Goal: Information Seeking & Learning: Learn about a topic

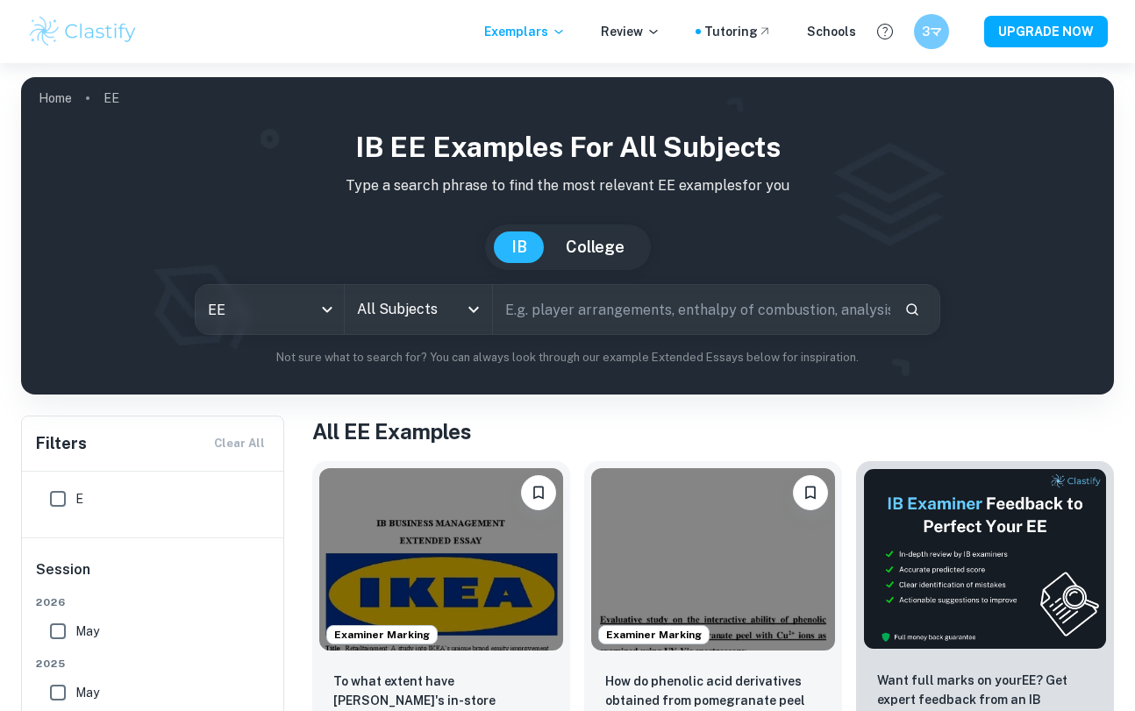
scroll to position [78, 0]
click at [389, 324] on input "All Subjects" at bounding box center [406, 309] width 106 height 33
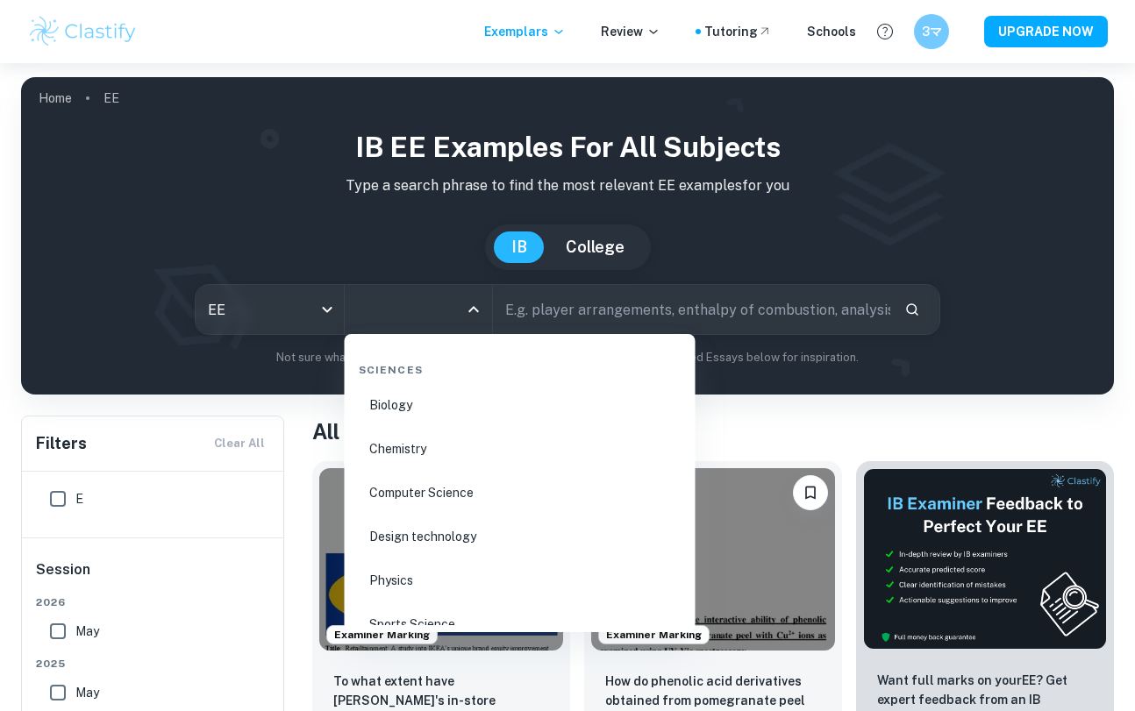
scroll to position [2645, 0]
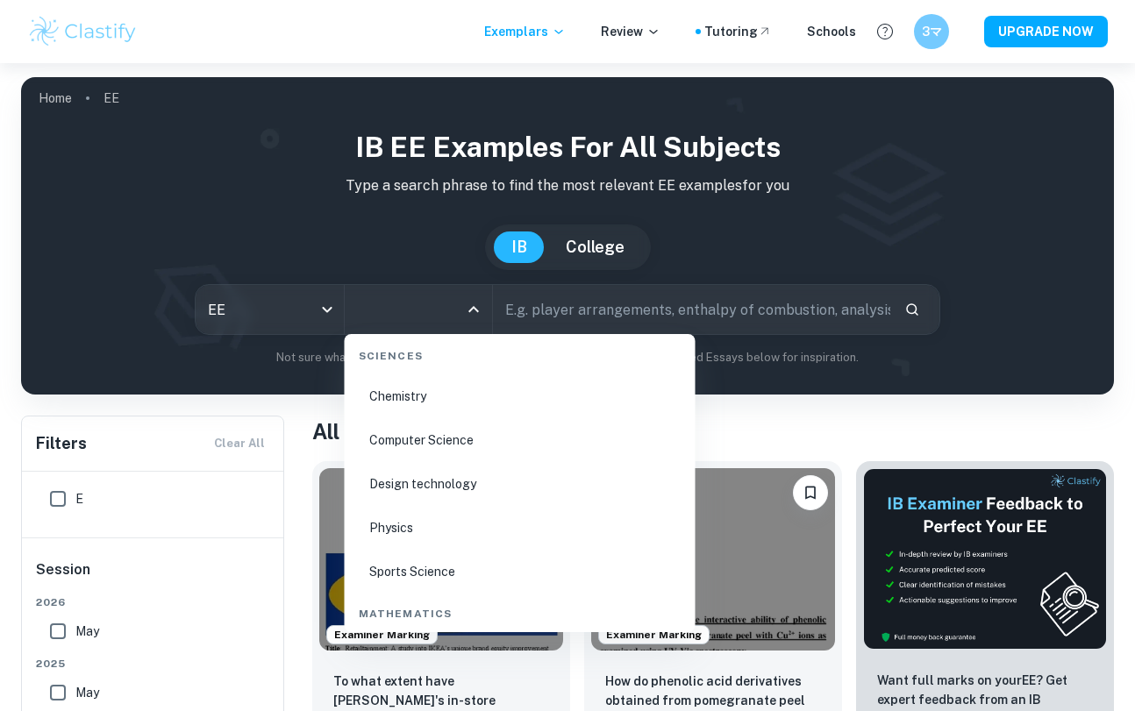
click at [380, 532] on li "Physics" at bounding box center [520, 528] width 337 height 40
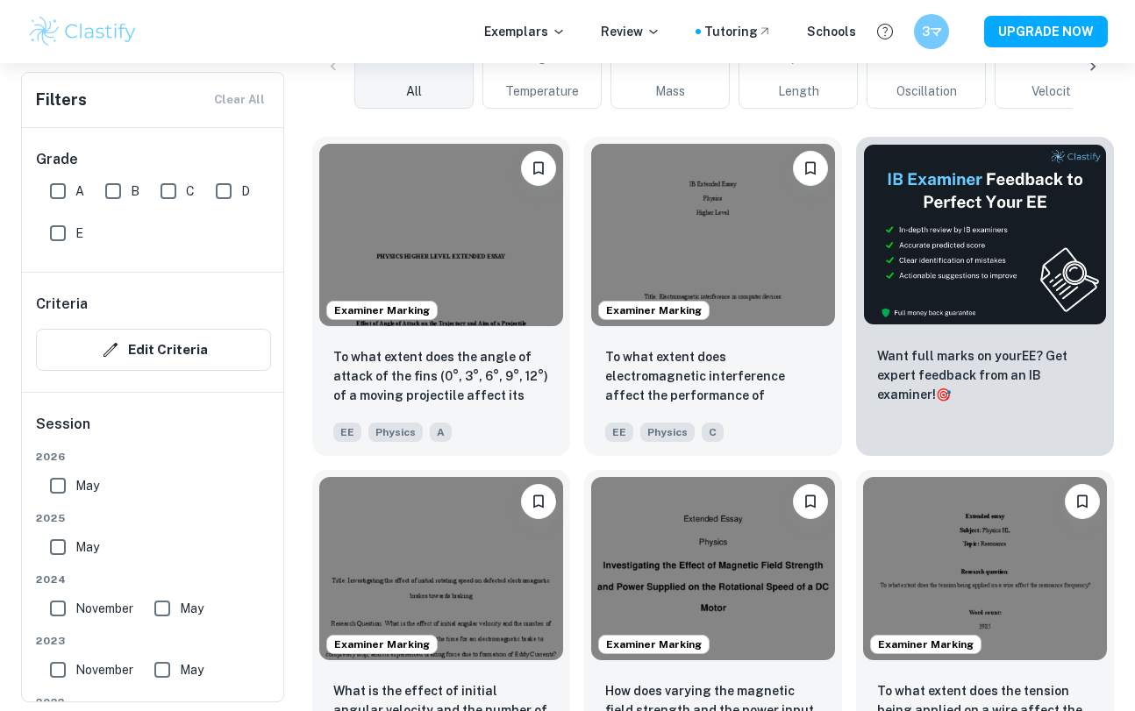
scroll to position [10, 0]
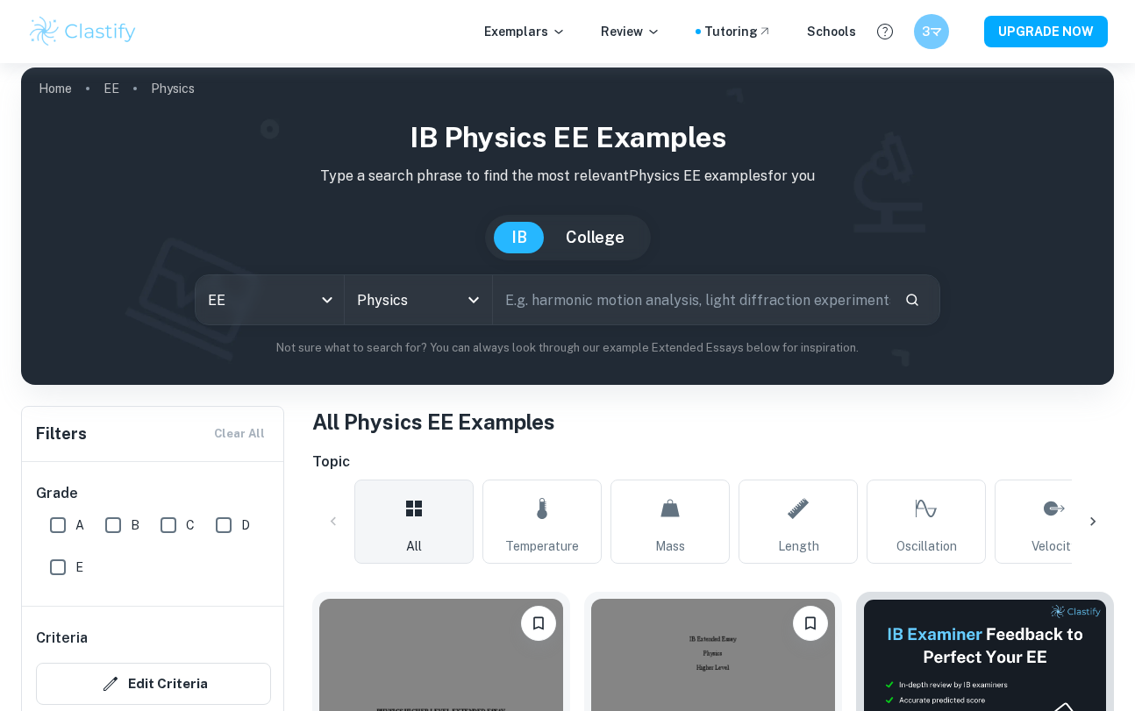
click at [1088, 521] on icon at bounding box center [1093, 522] width 18 height 18
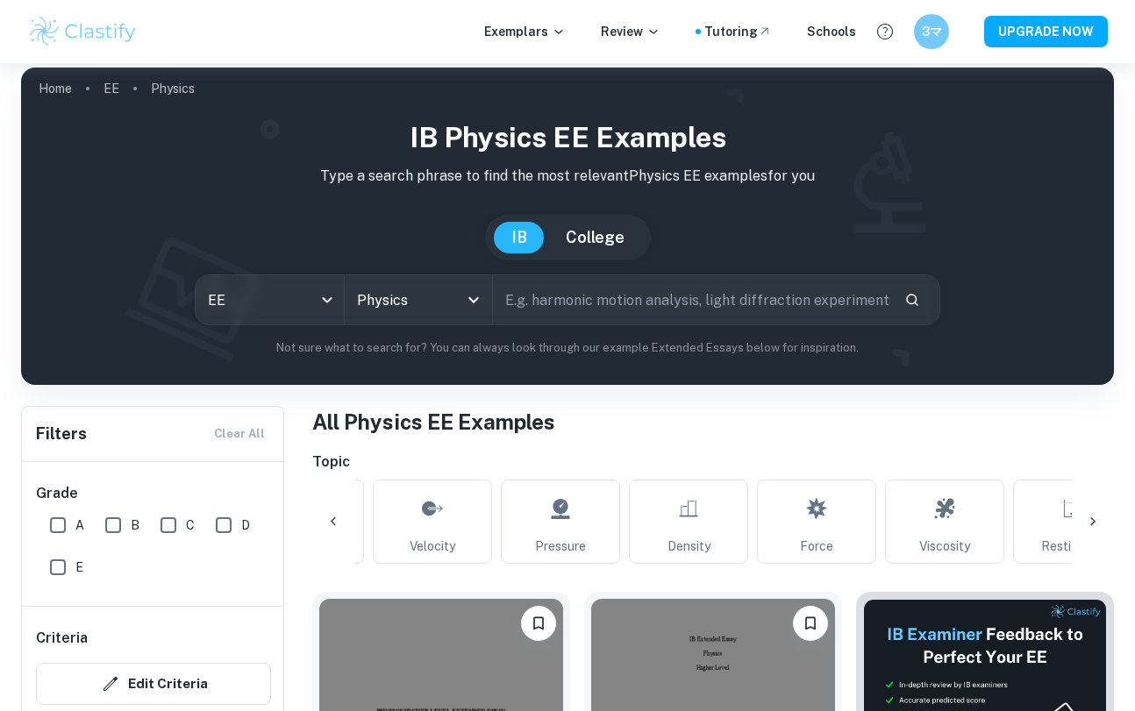
scroll to position [0, 705]
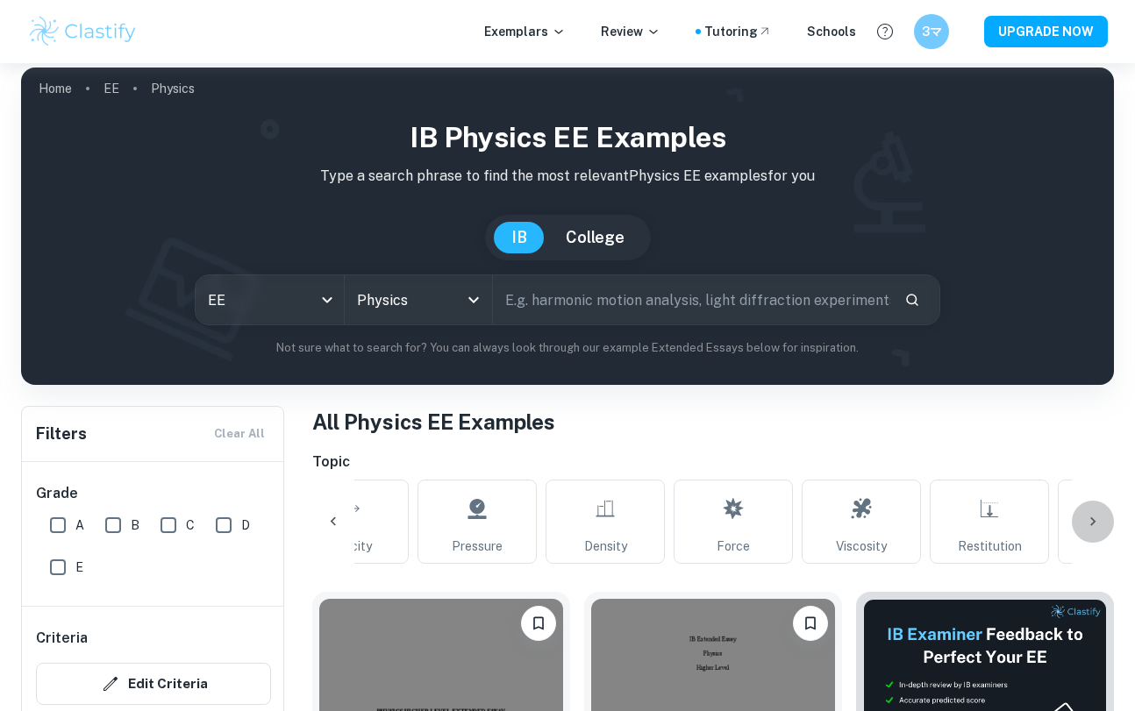
click at [1087, 522] on icon at bounding box center [1093, 522] width 18 height 18
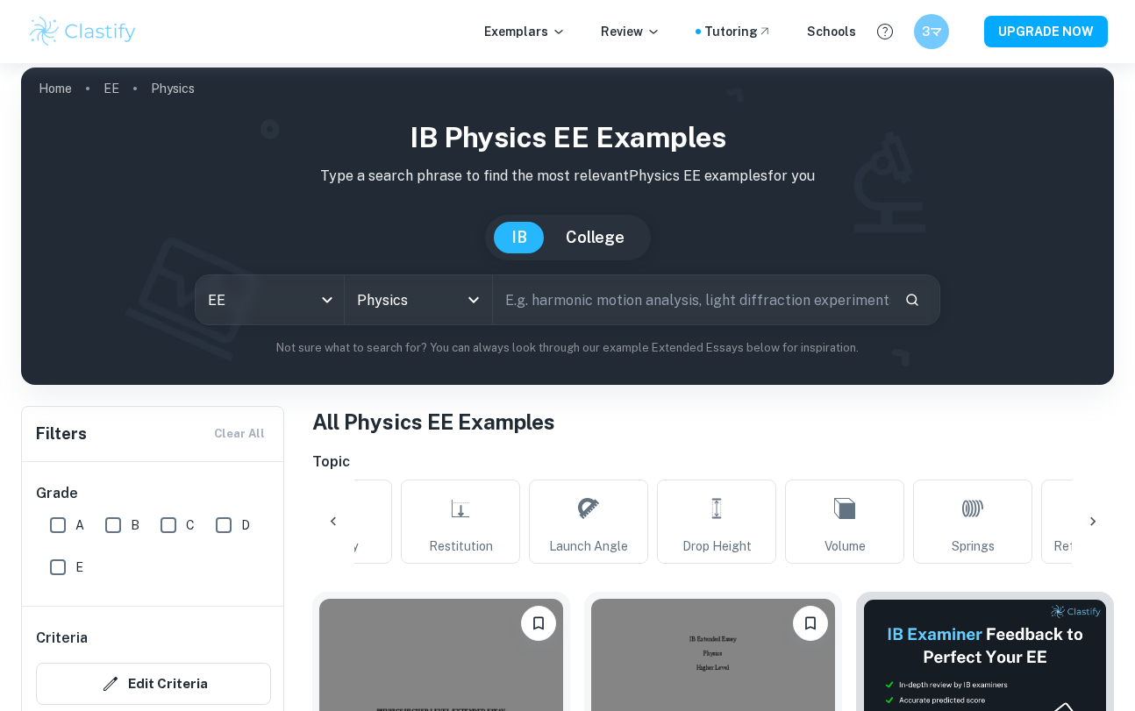
scroll to position [0, 1410]
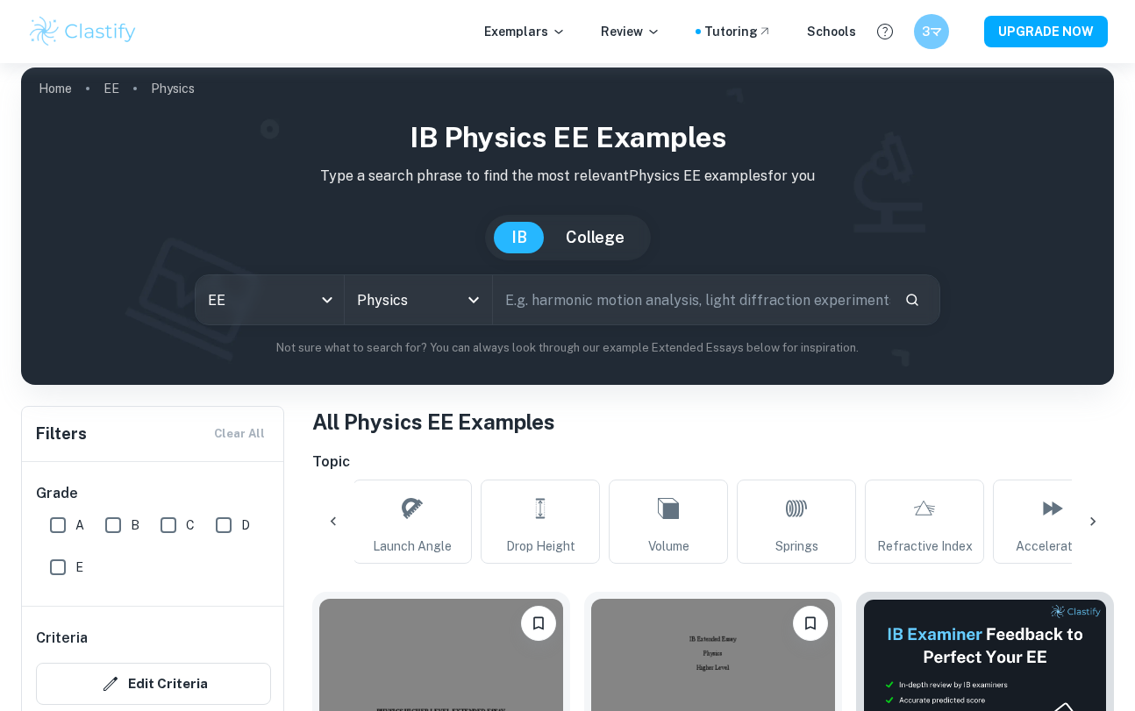
click at [1087, 522] on icon at bounding box center [1093, 522] width 18 height 18
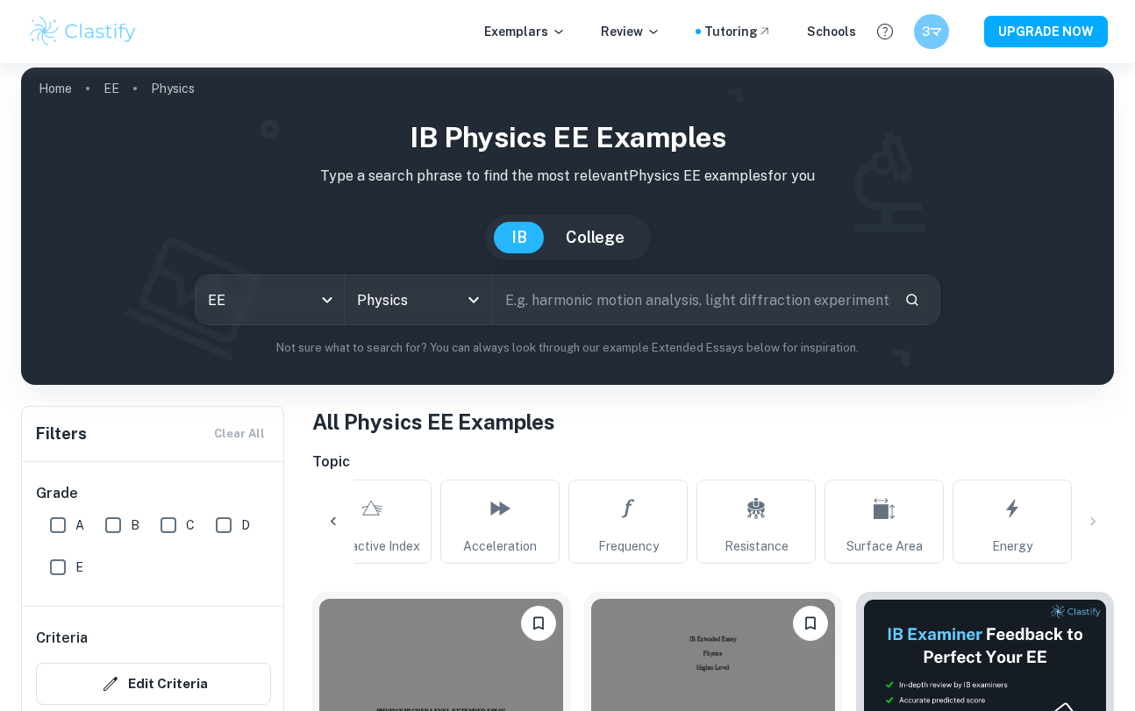
click at [1087, 521] on div "All Temperature Mass Length Oscillation Velocity Pressure Density Force Viscosi…" at bounding box center [713, 522] width 802 height 84
click at [1034, 524] on link "Energy" at bounding box center [1011, 522] width 119 height 84
type input "Energy"
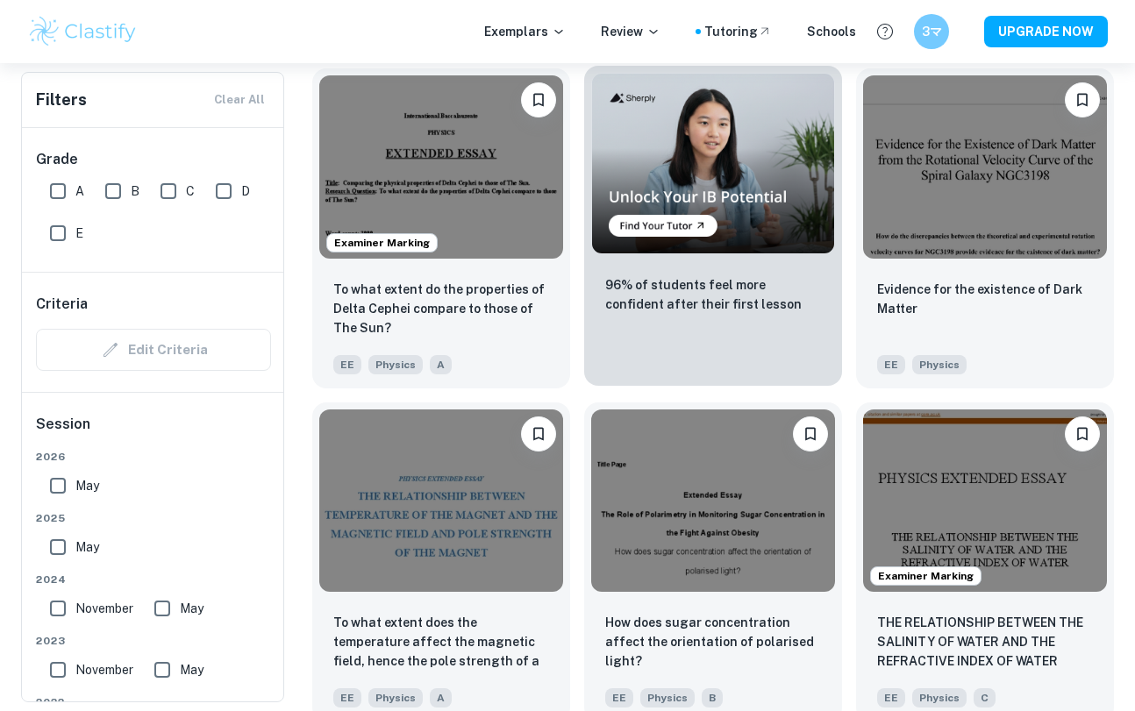
scroll to position [2873, 0]
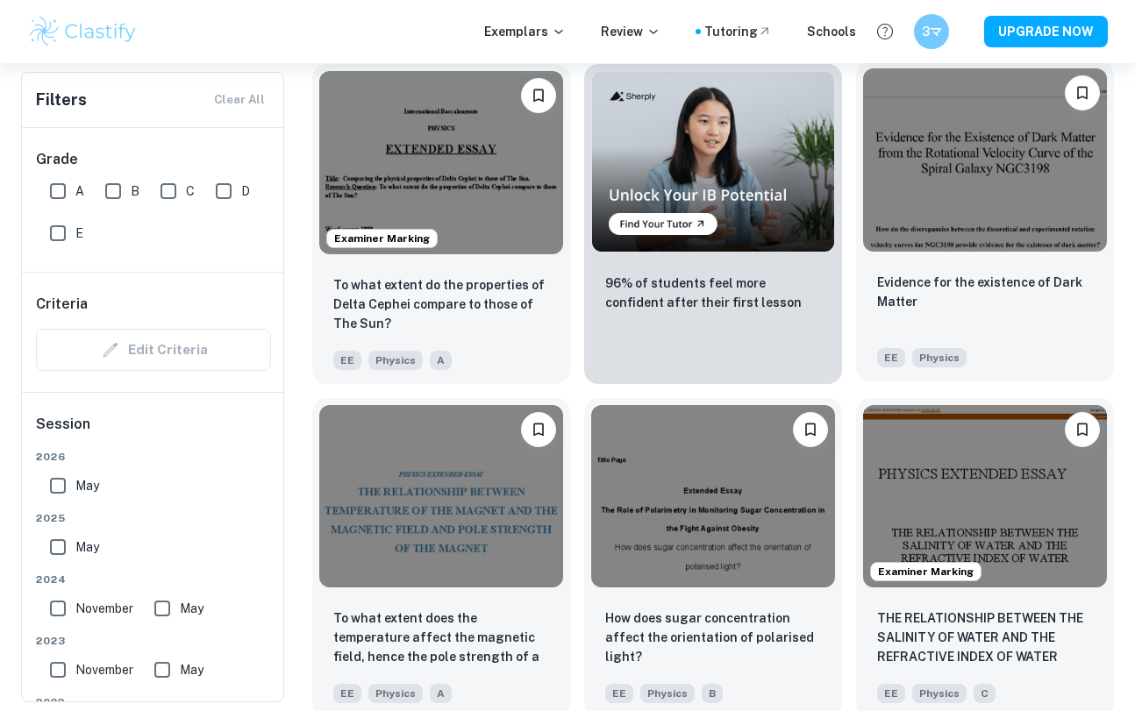
click at [985, 209] on img at bounding box center [985, 159] width 244 height 182
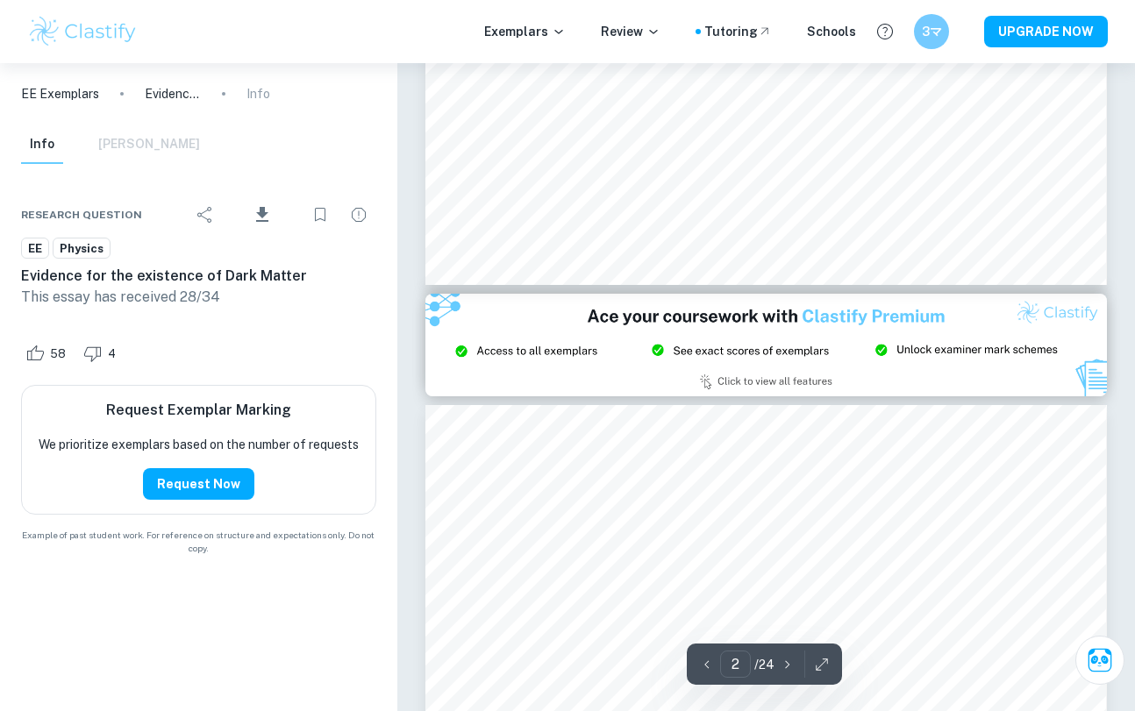
type input "3"
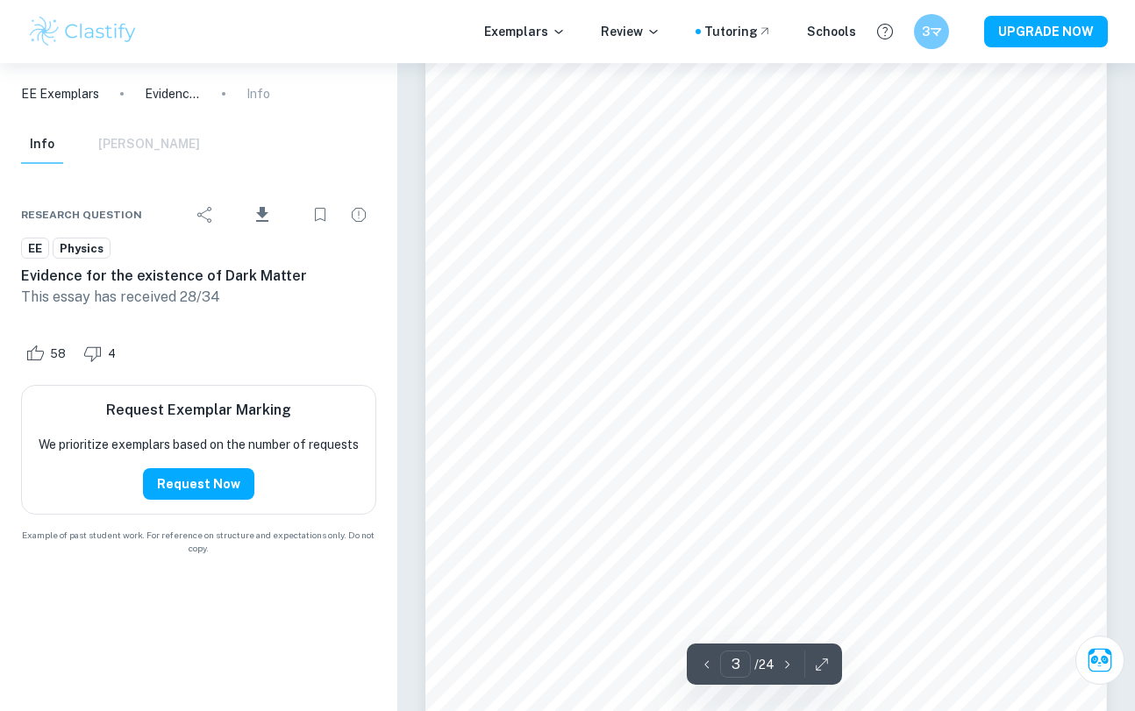
scroll to position [2356, 0]
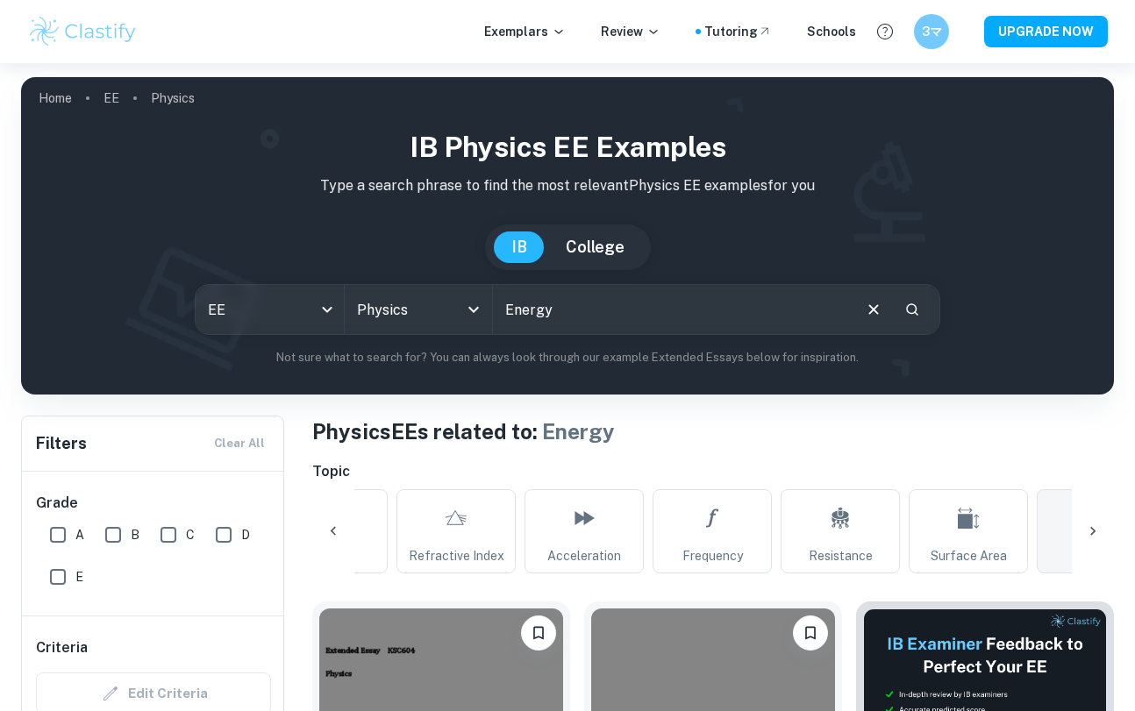
click at [1092, 523] on icon at bounding box center [1093, 532] width 18 height 18
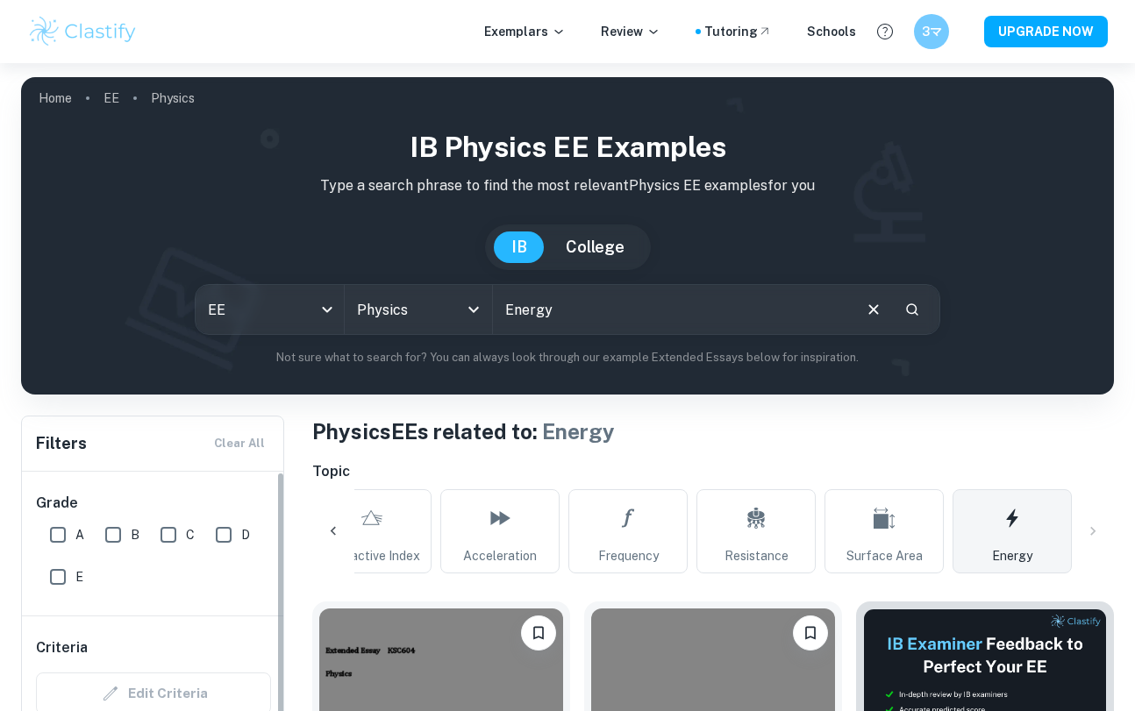
click at [330, 524] on icon at bounding box center [333, 532] width 18 height 18
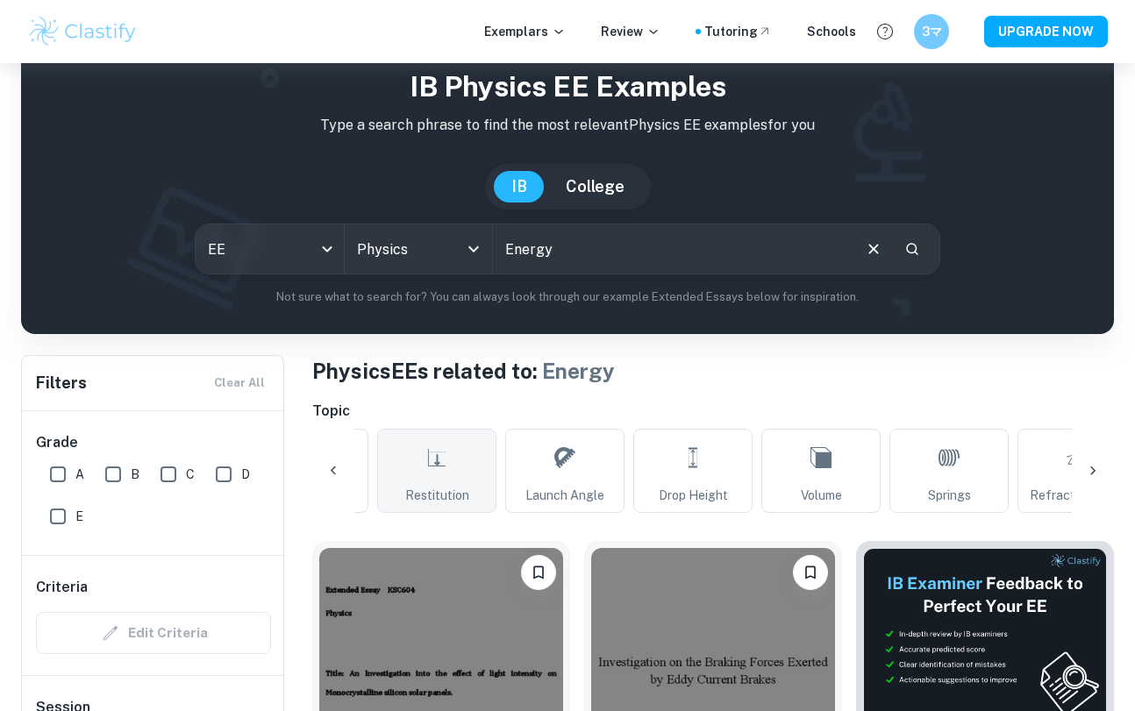
scroll to position [61, 0]
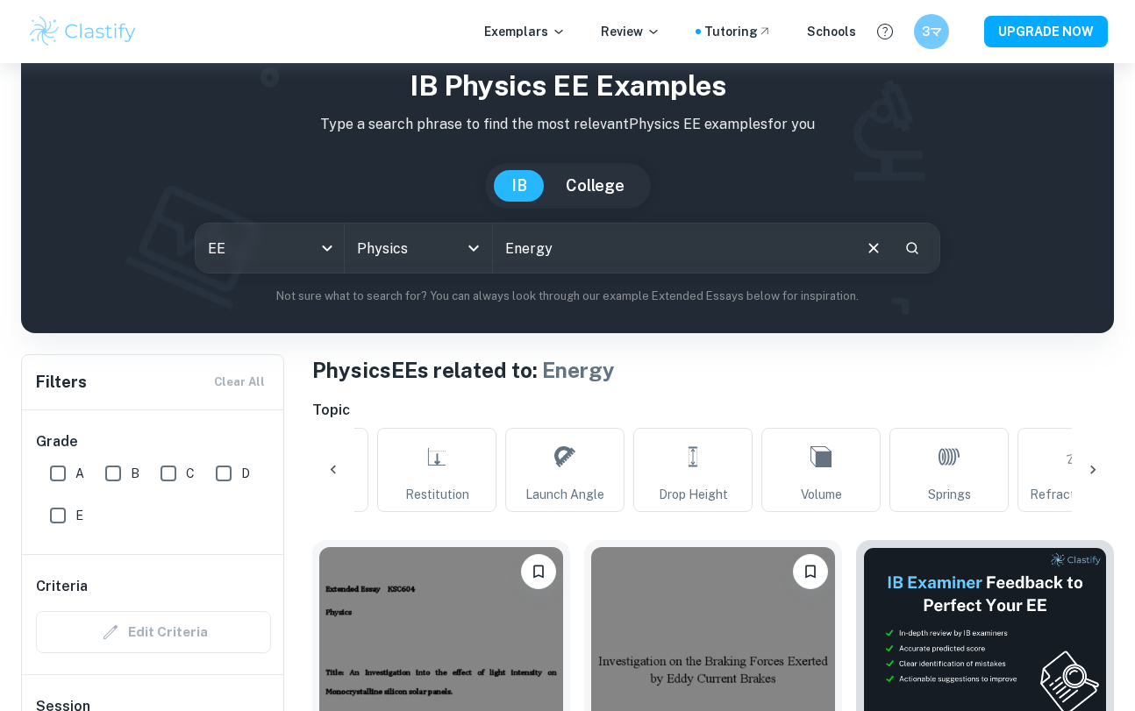
click at [528, 253] on input "Energy" at bounding box center [671, 248] width 357 height 49
drag, startPoint x: 590, startPoint y: 240, endPoint x: 424, endPoint y: 240, distance: 166.6
click at [424, 240] on div "EE ee All Subjects Physics All Subjects Energy ​" at bounding box center [567, 248] width 745 height 51
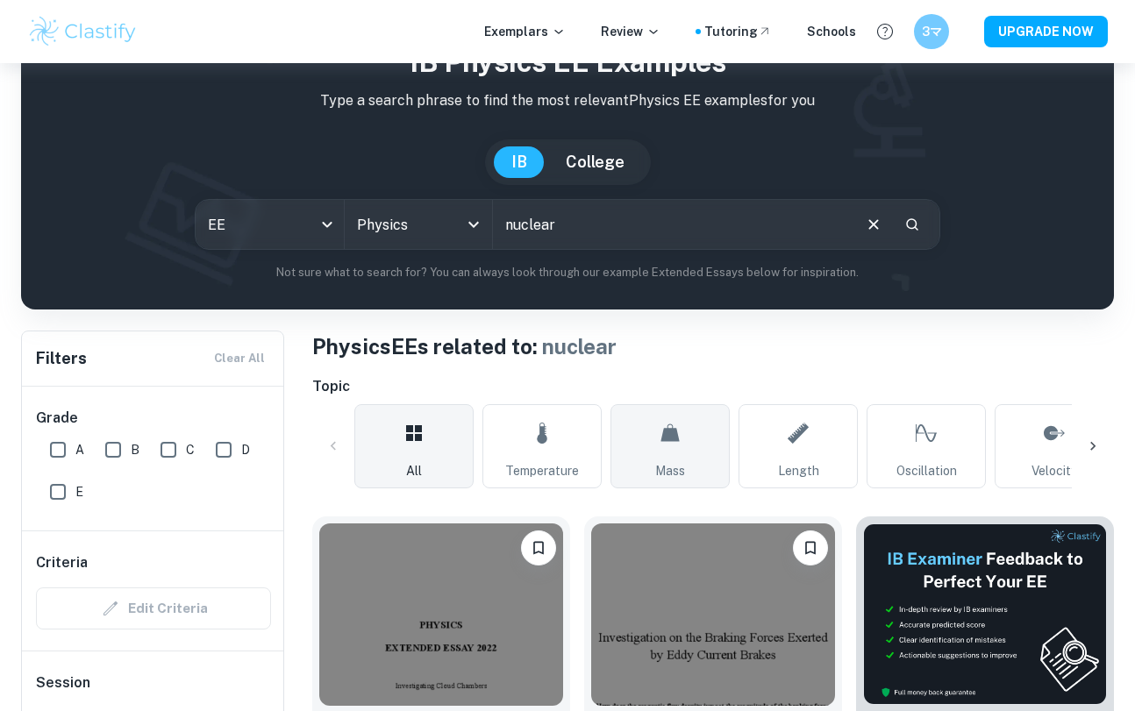
scroll to position [111, 0]
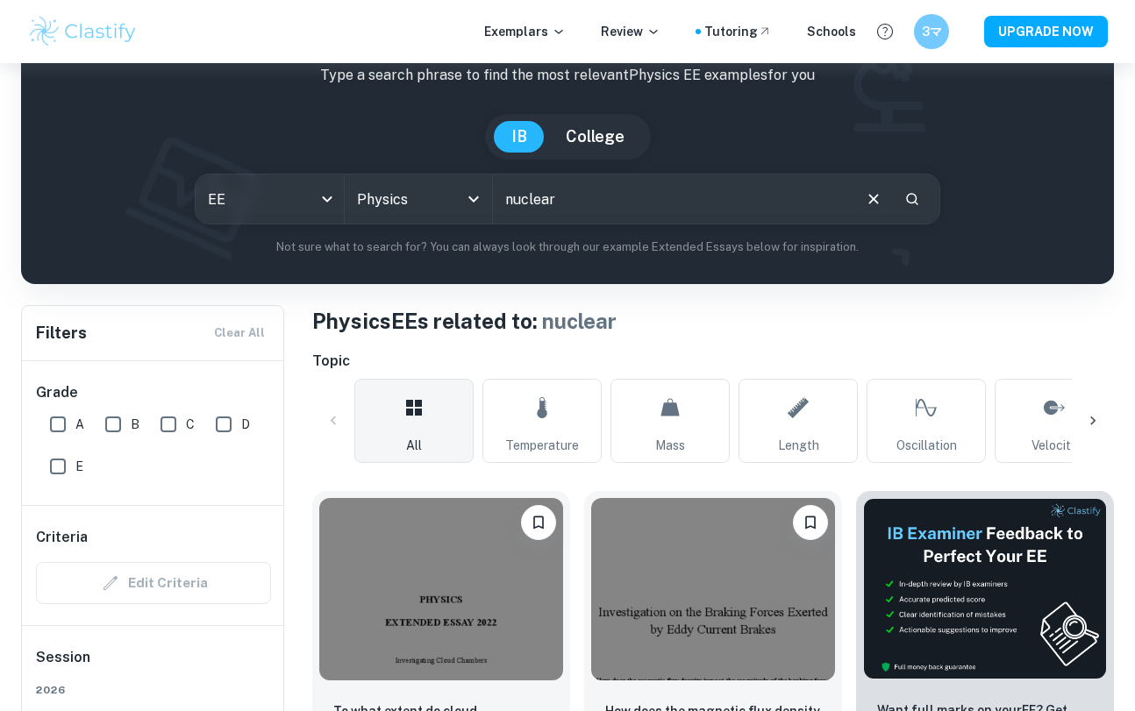
click at [1096, 423] on icon at bounding box center [1093, 421] width 18 height 18
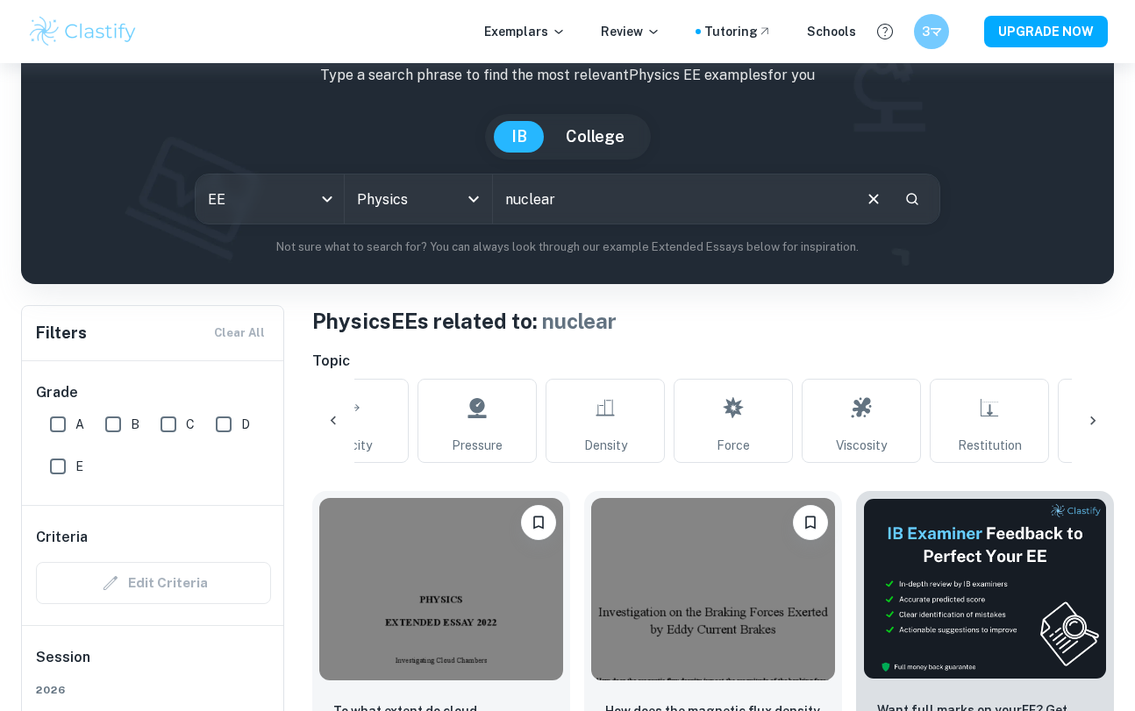
click at [1096, 423] on icon at bounding box center [1093, 421] width 18 height 18
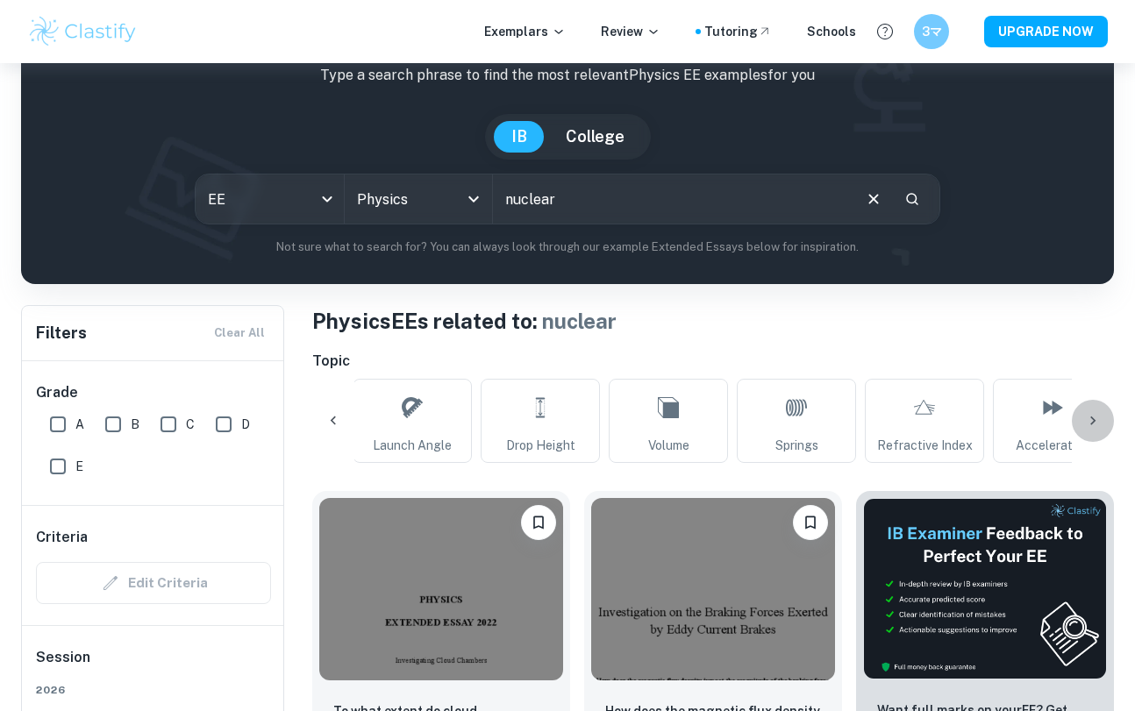
click at [1094, 418] on icon at bounding box center [1093, 421] width 18 height 18
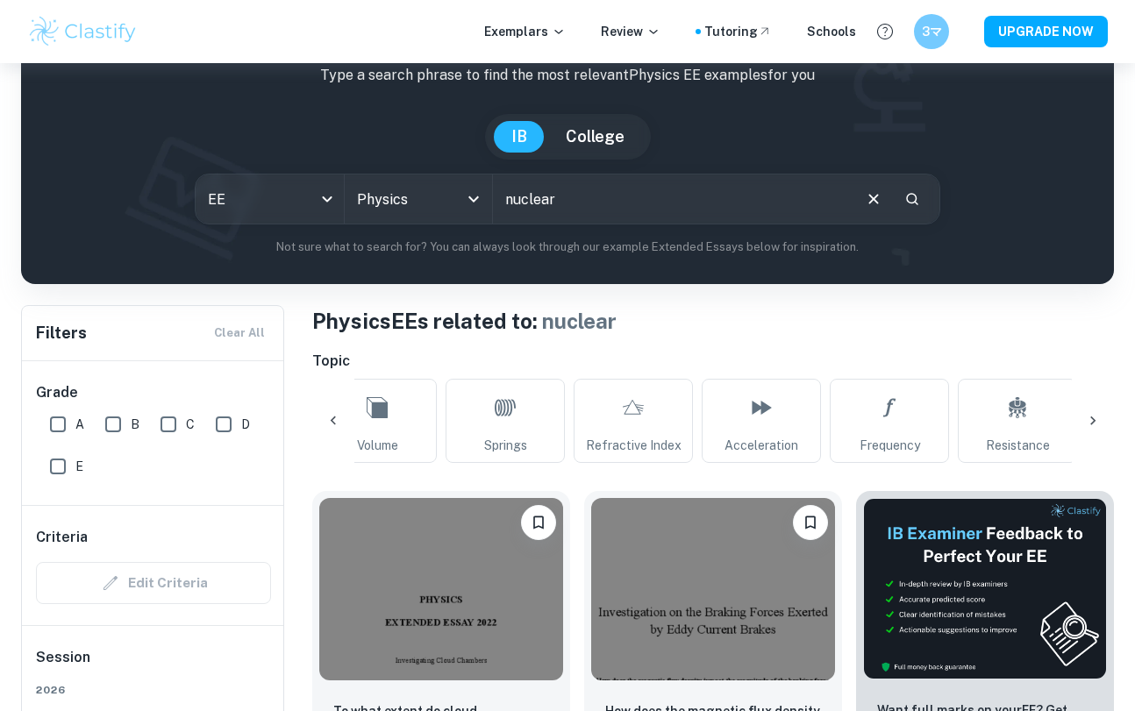
scroll to position [0, 1963]
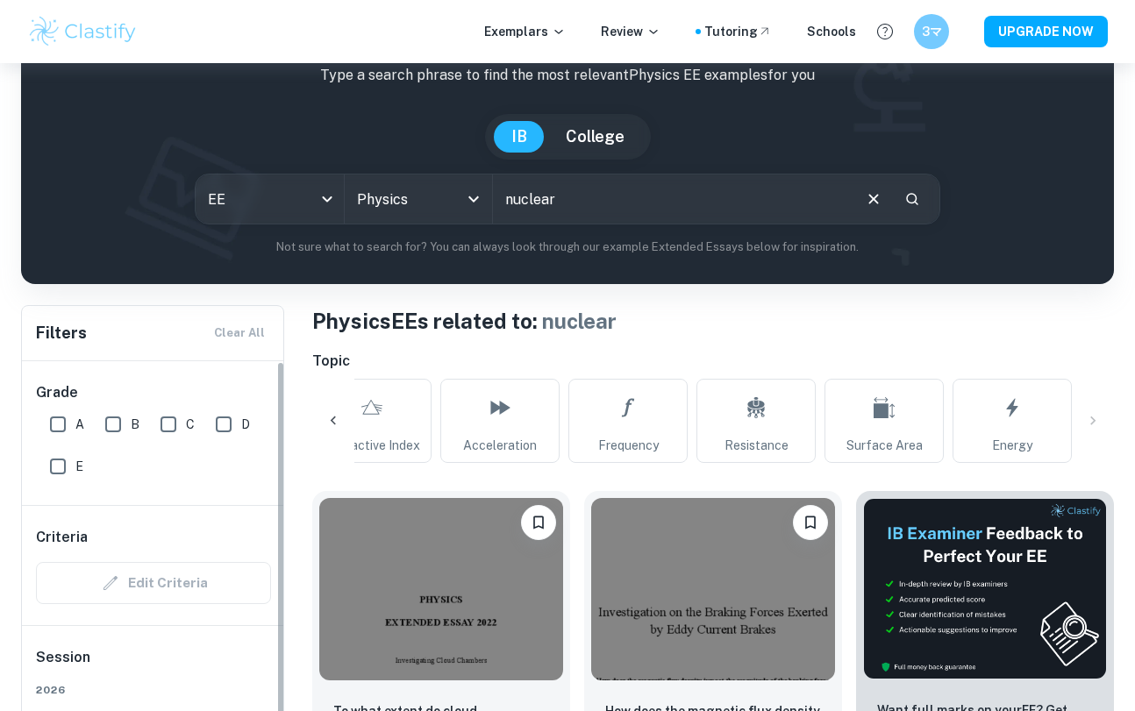
click at [333, 415] on icon at bounding box center [333, 421] width 18 height 18
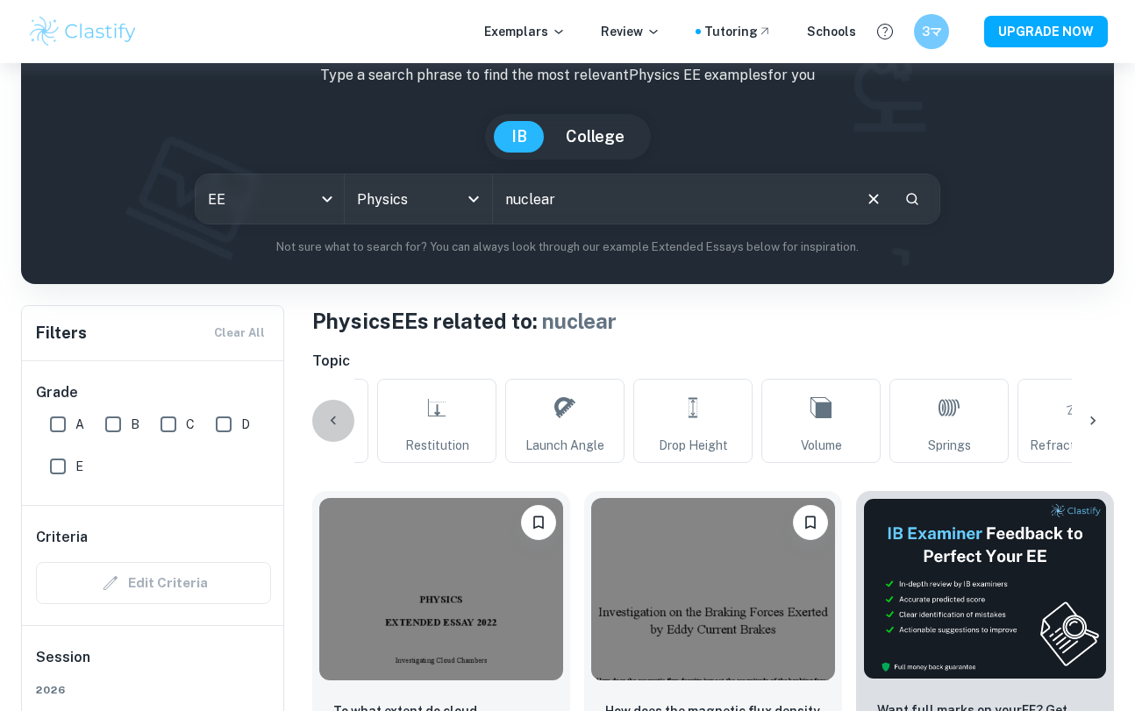
click at [333, 415] on icon at bounding box center [333, 421] width 18 height 18
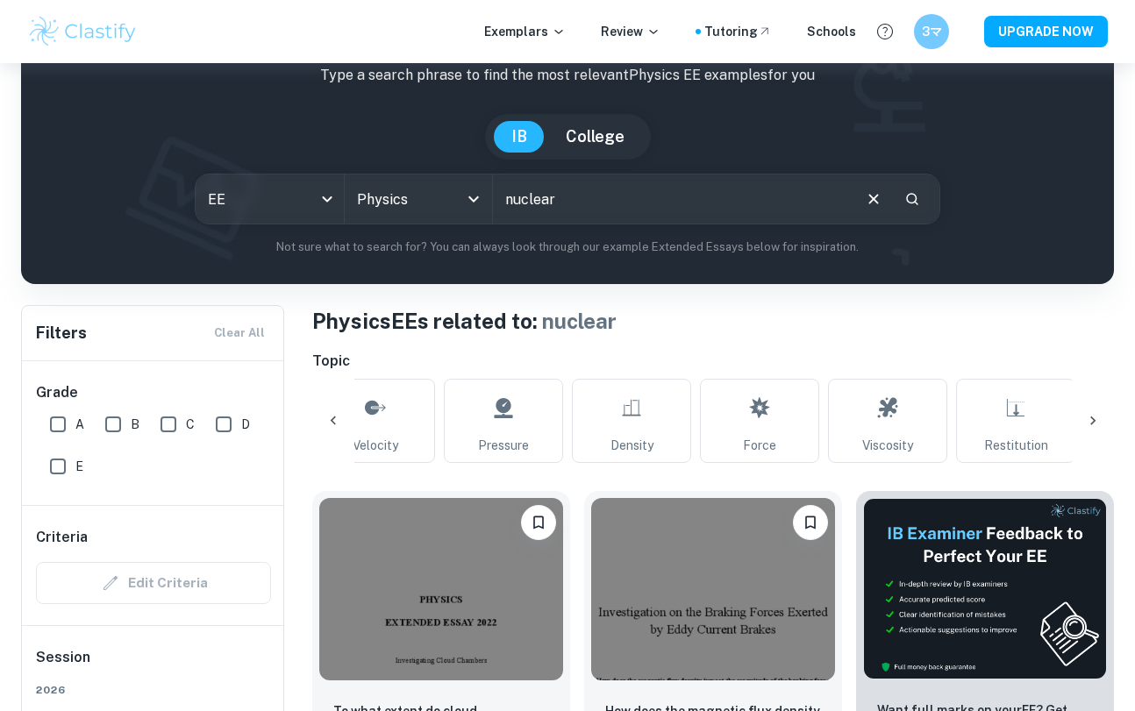
scroll to position [0, 553]
click at [333, 415] on icon at bounding box center [333, 421] width 18 height 18
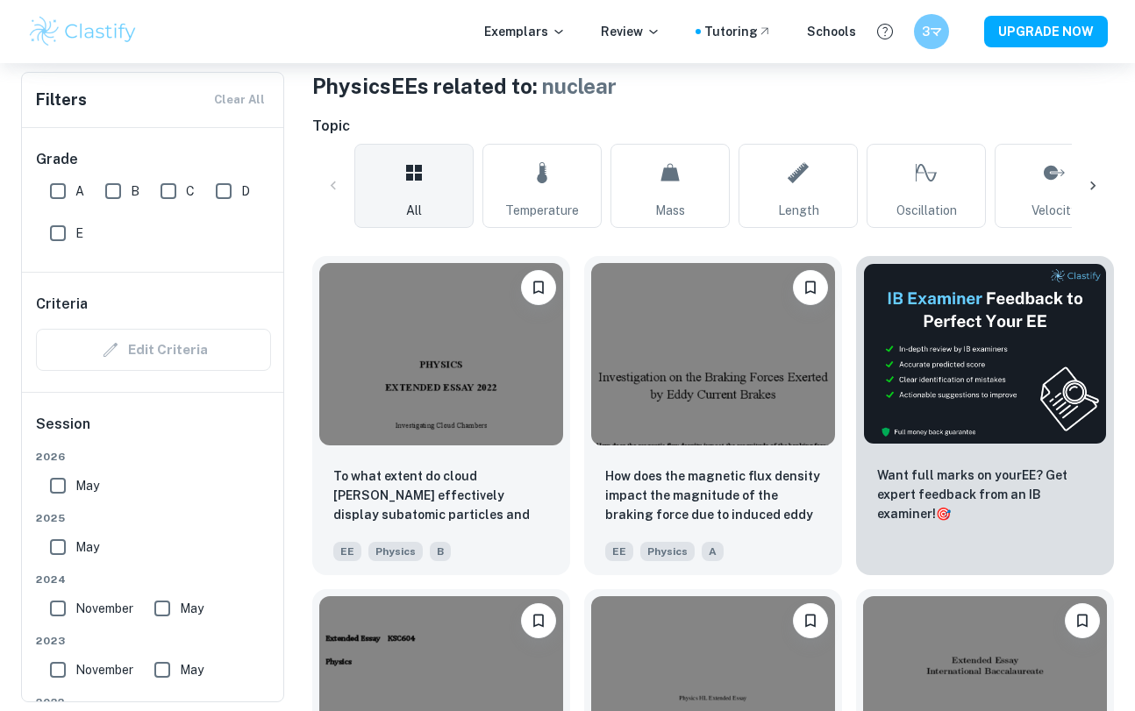
scroll to position [0, 0]
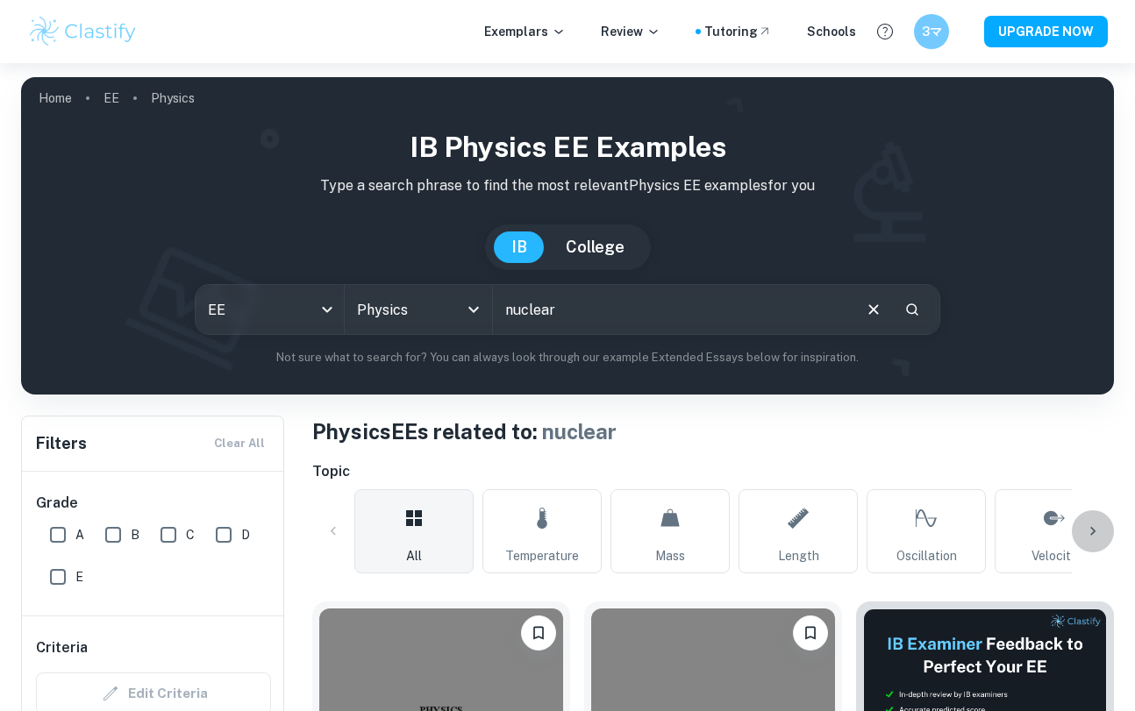
click at [1092, 528] on icon at bounding box center [1092, 531] width 5 height 9
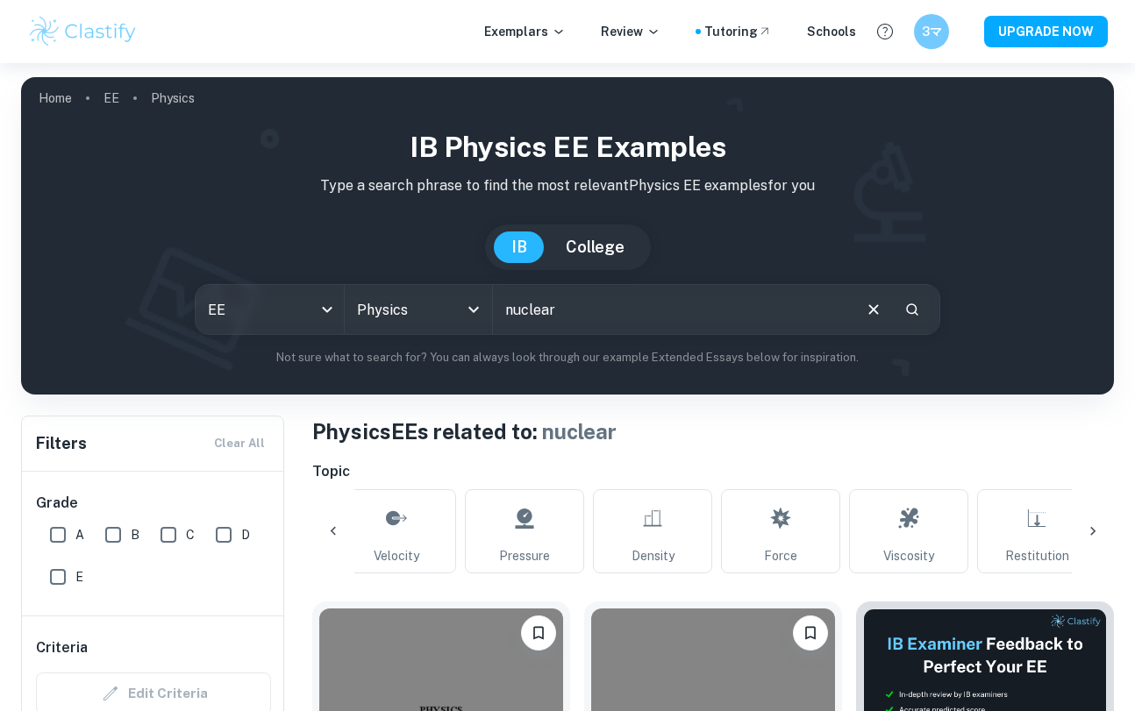
scroll to position [0, 705]
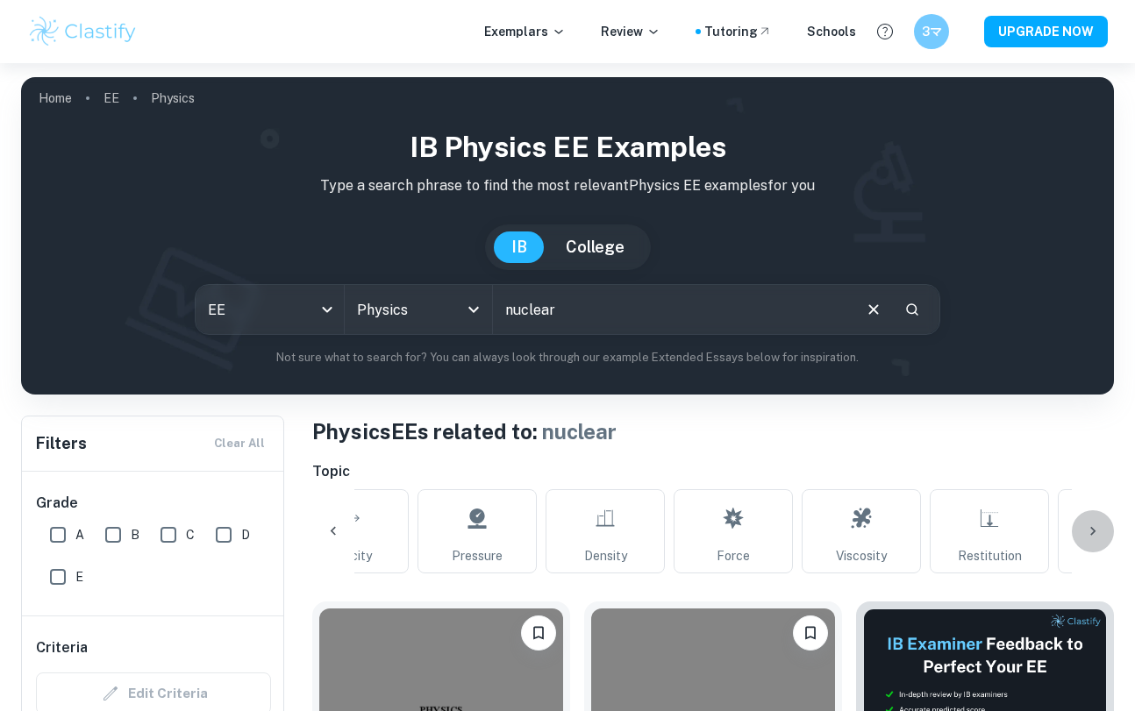
click at [1094, 528] on icon at bounding box center [1093, 532] width 18 height 18
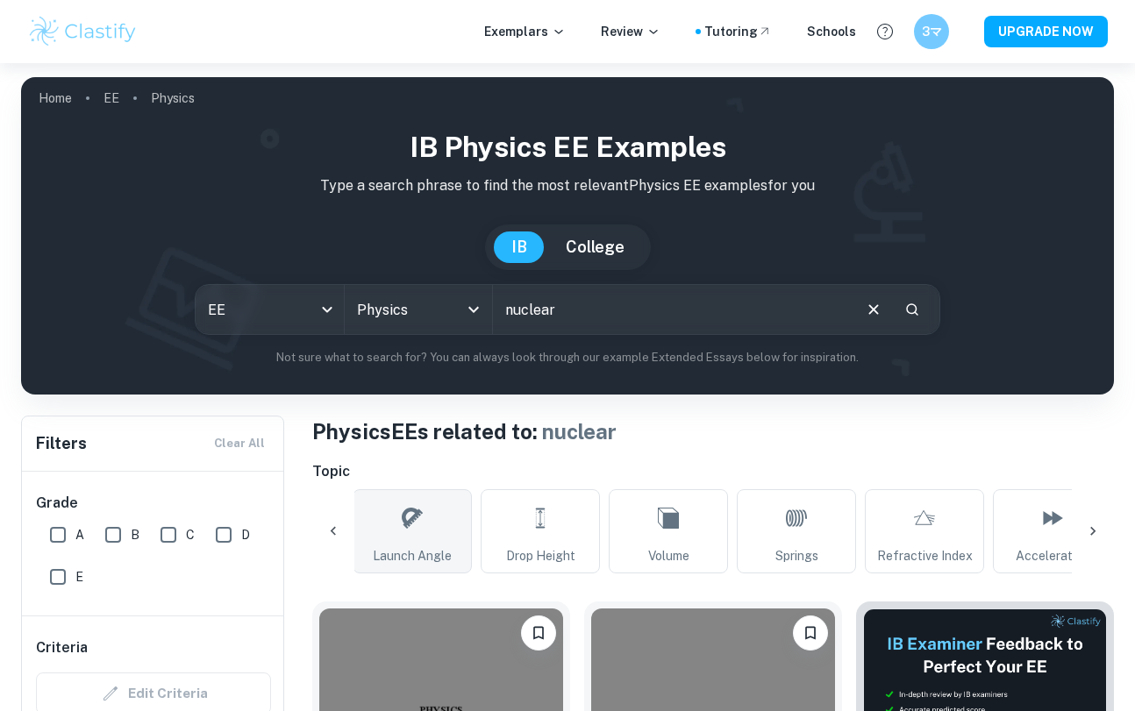
click at [390, 532] on link "Launch Angle" at bounding box center [412, 531] width 119 height 84
type input "Launch Angle"
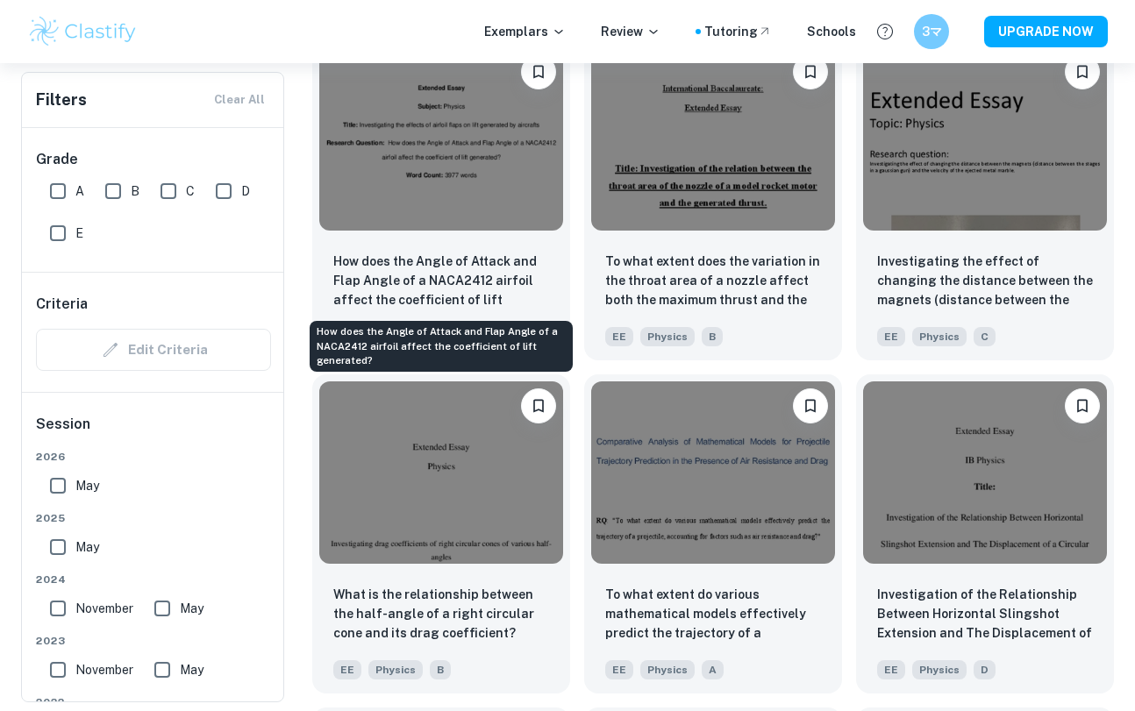
scroll to position [1565, 0]
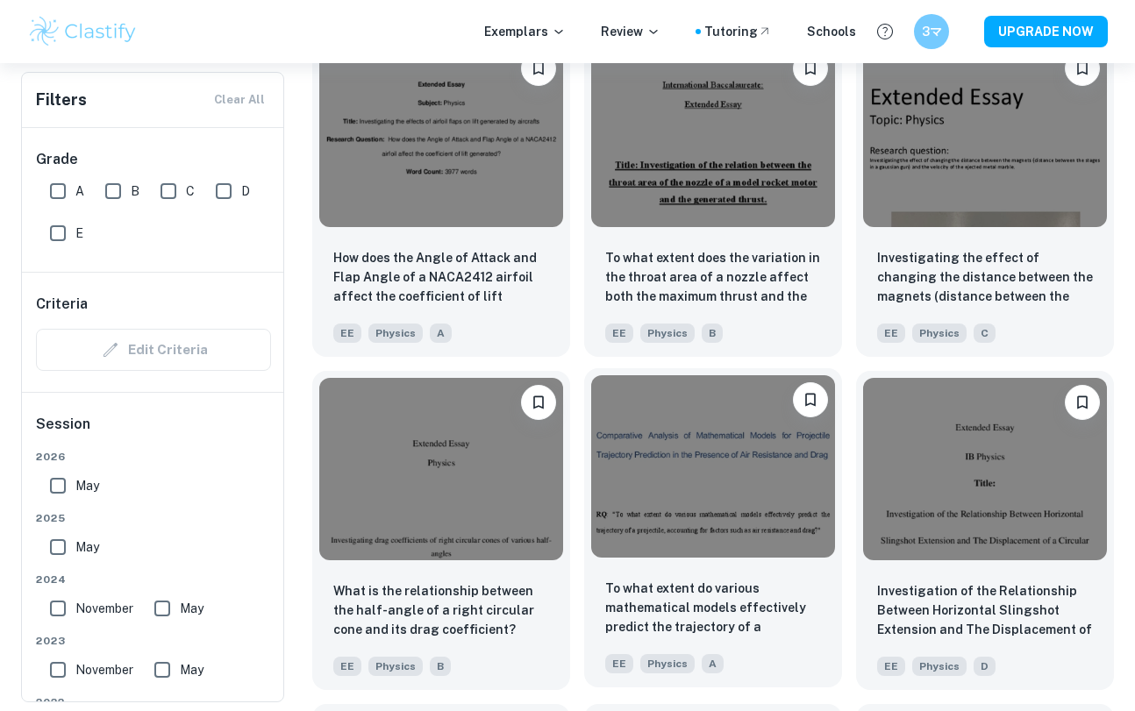
click at [677, 524] on img at bounding box center [713, 466] width 244 height 182
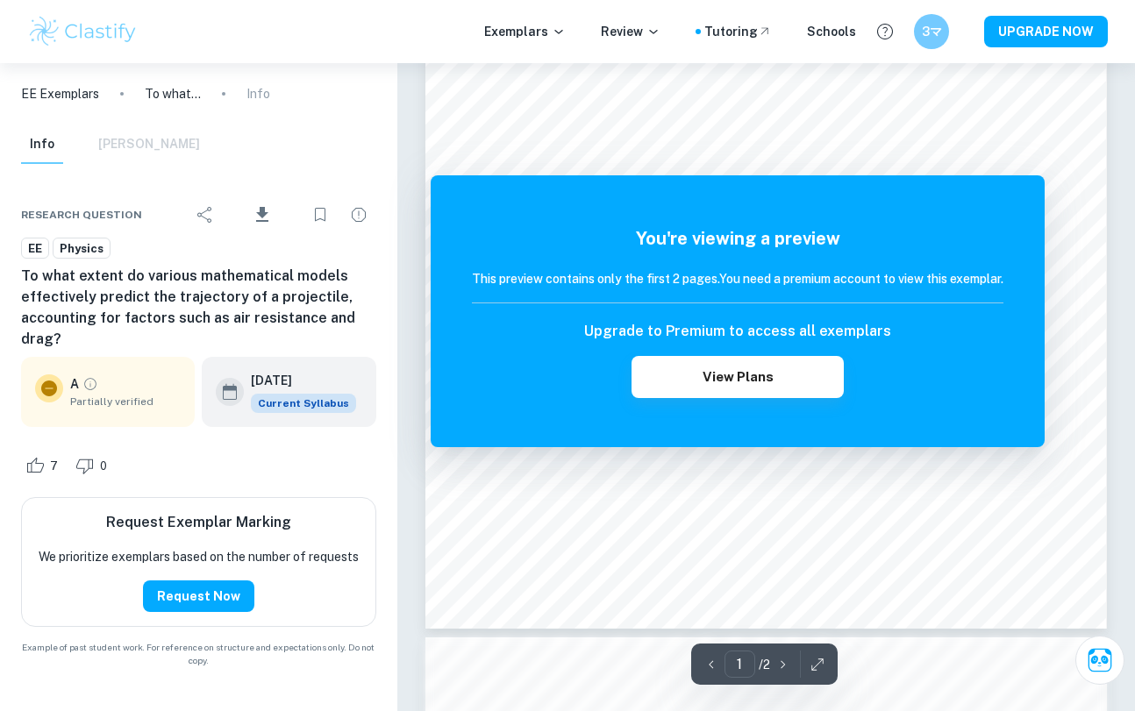
scroll to position [334, 0]
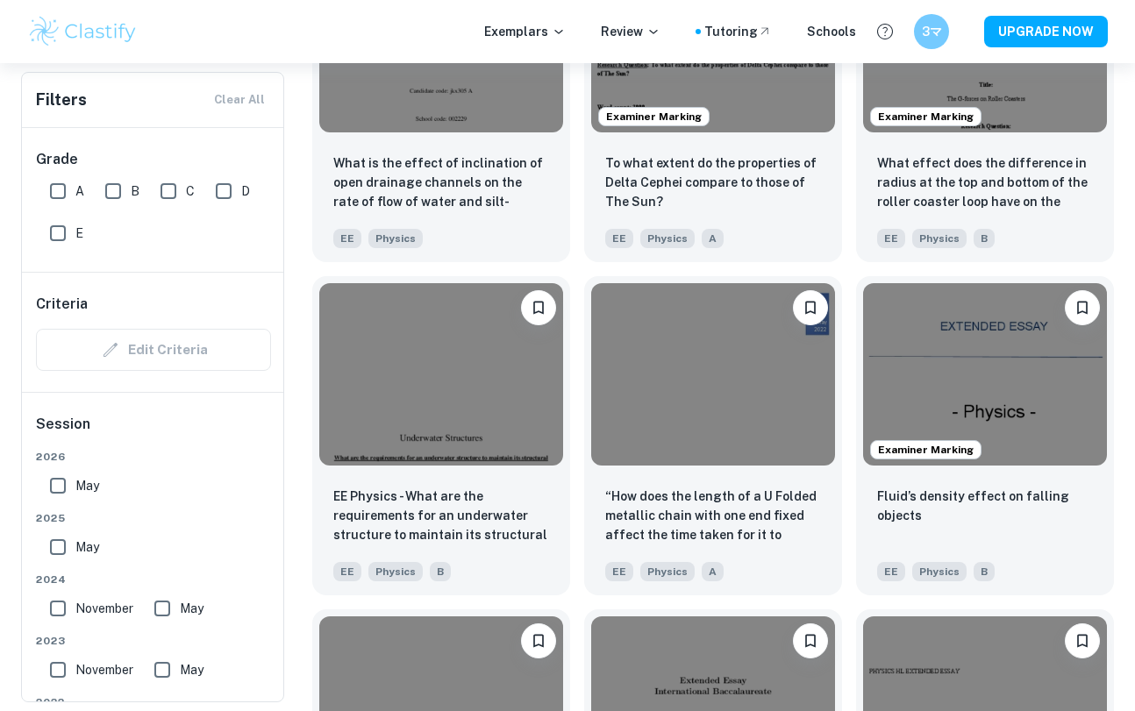
scroll to position [5005, 0]
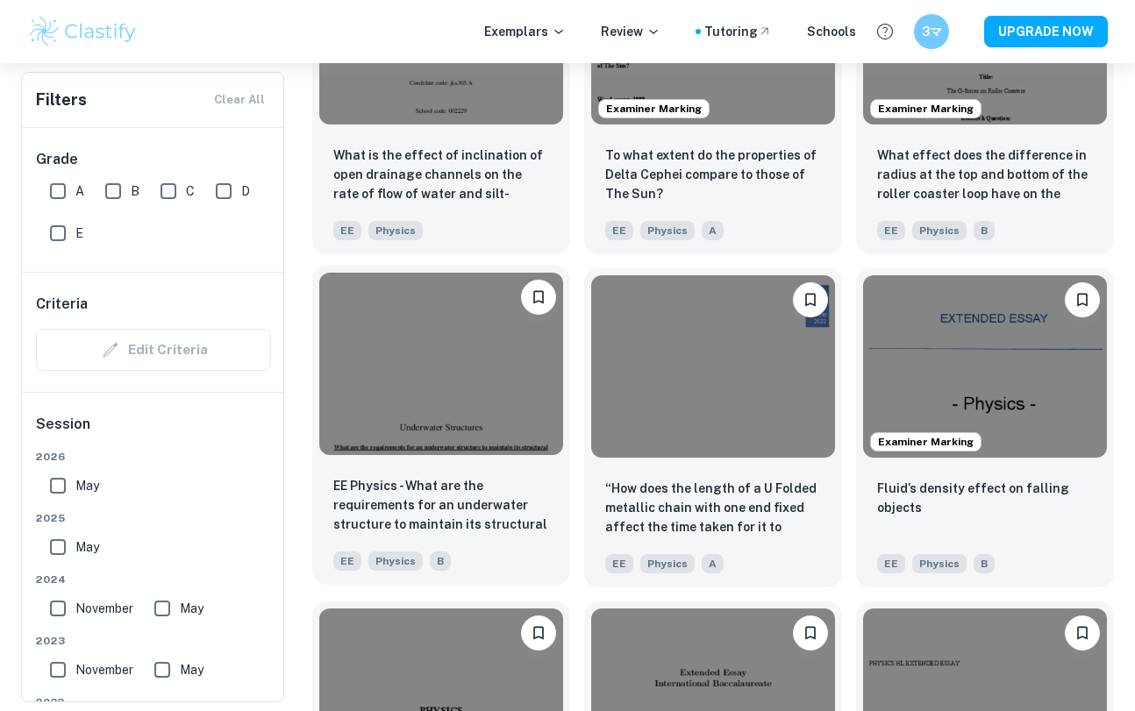
click at [407, 389] on img at bounding box center [441, 364] width 244 height 182
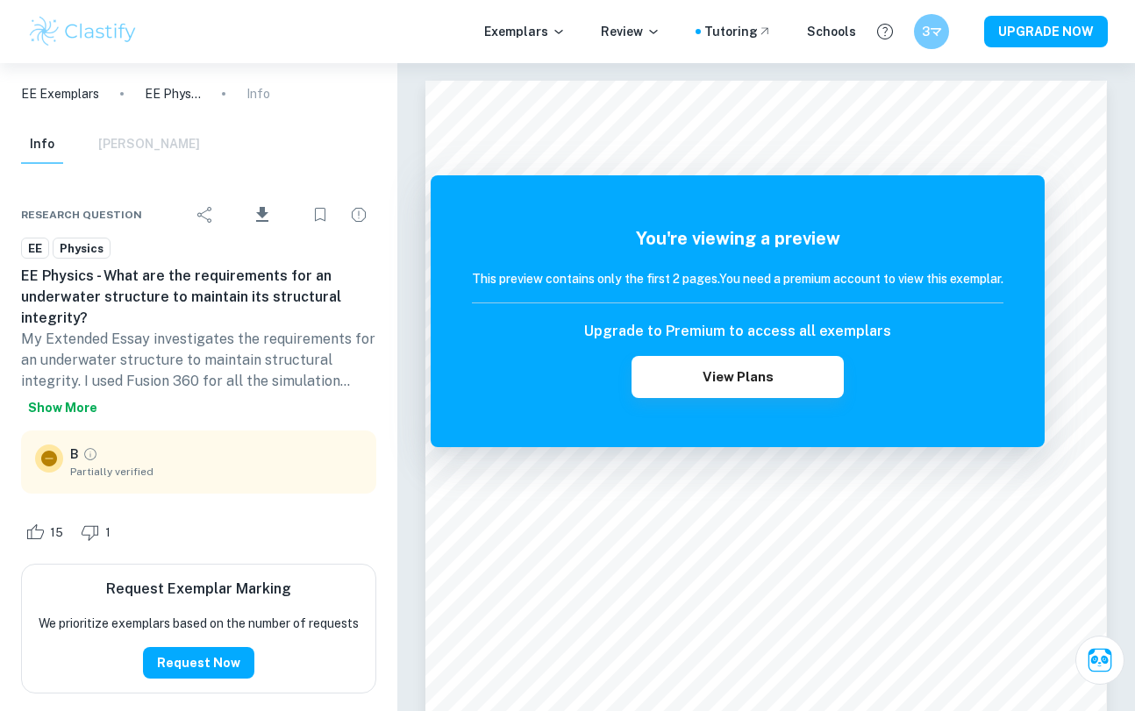
click at [45, 404] on button "Show more" at bounding box center [62, 408] width 83 height 32
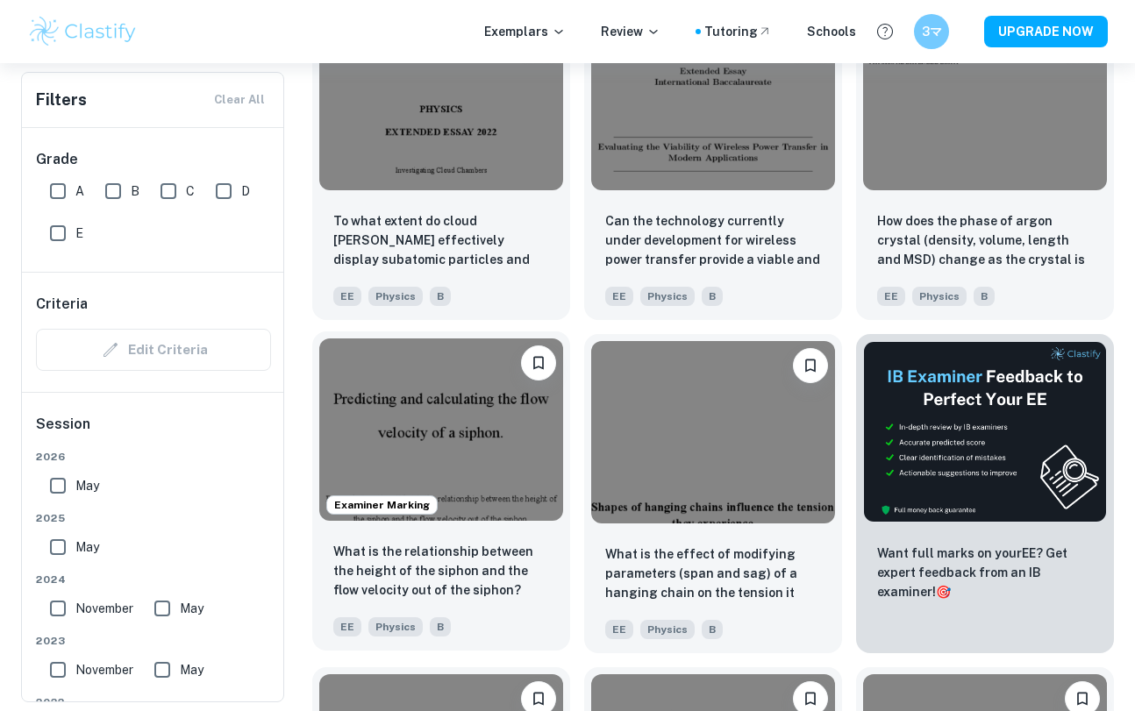
scroll to position [5605, 0]
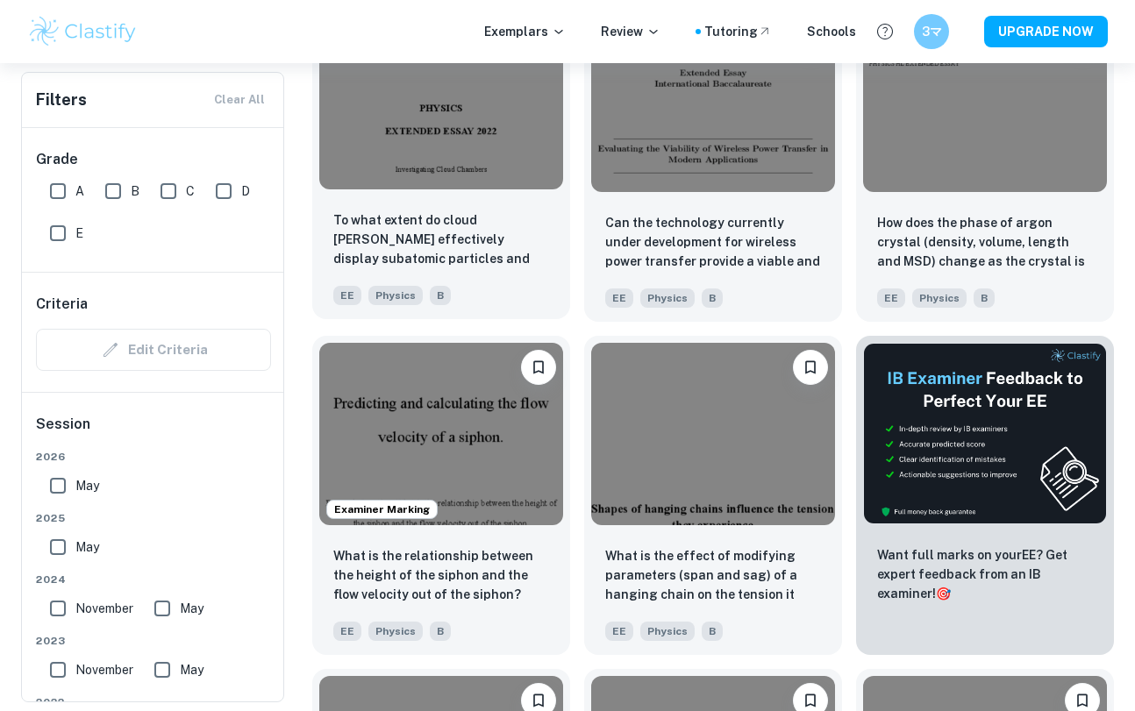
click at [396, 175] on img at bounding box center [441, 97] width 244 height 182
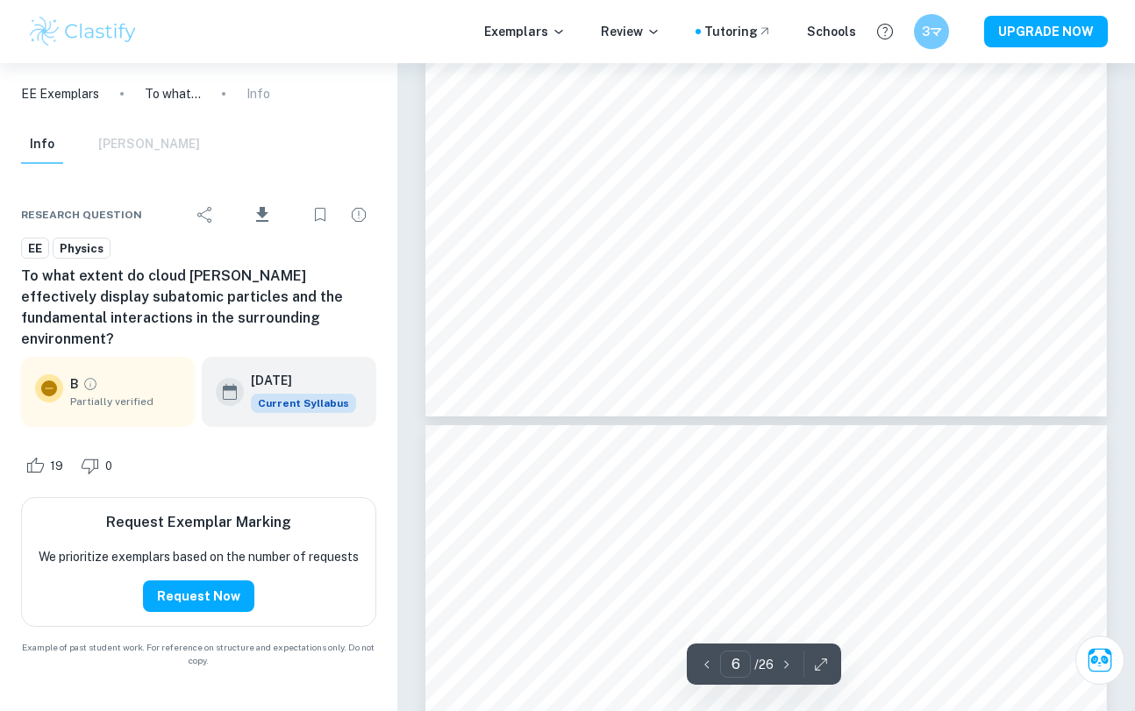
scroll to position [4442, 0]
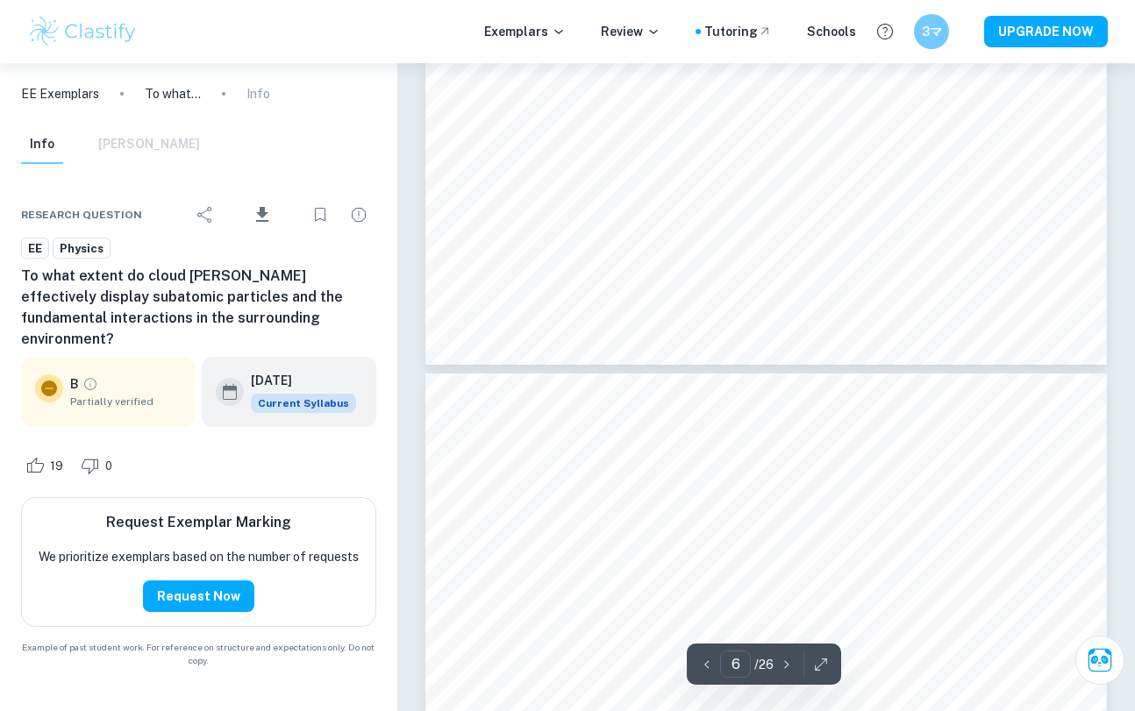
type input "7"
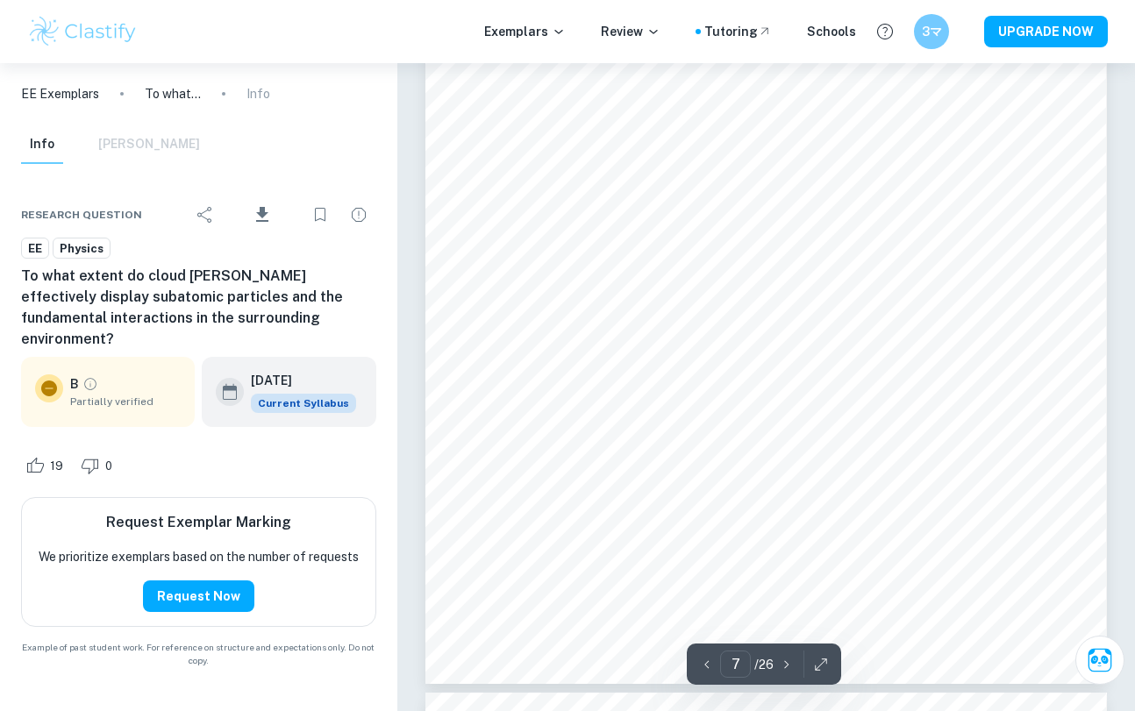
scroll to position [5886, 0]
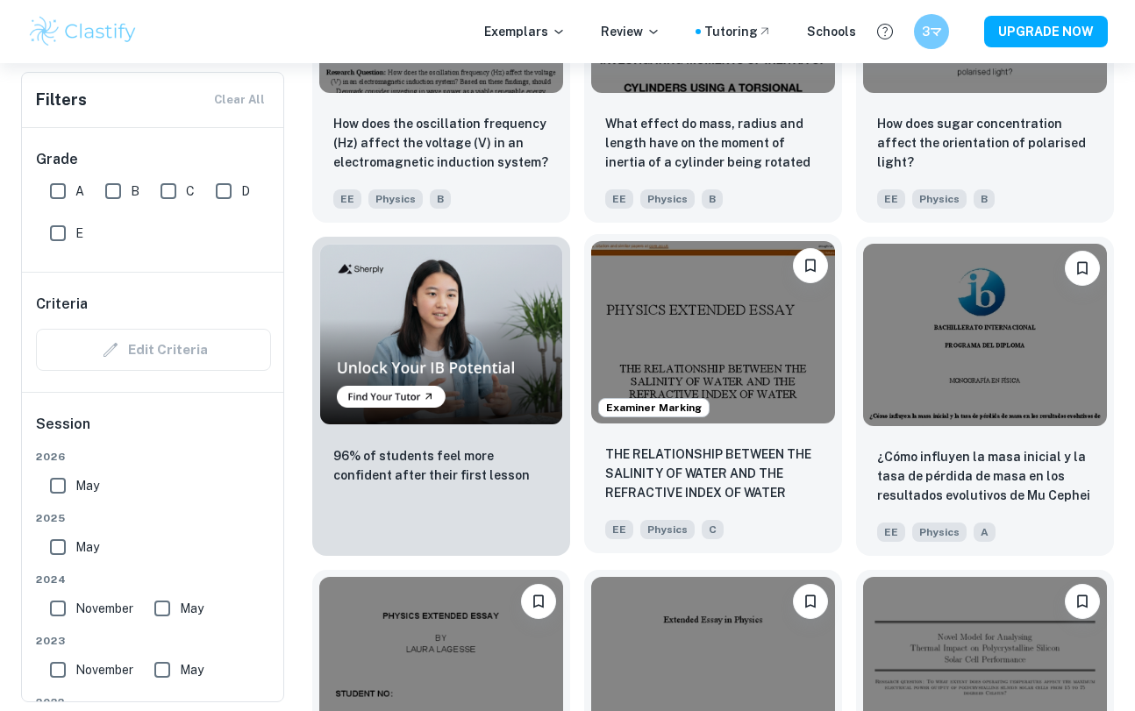
scroll to position [6633, 0]
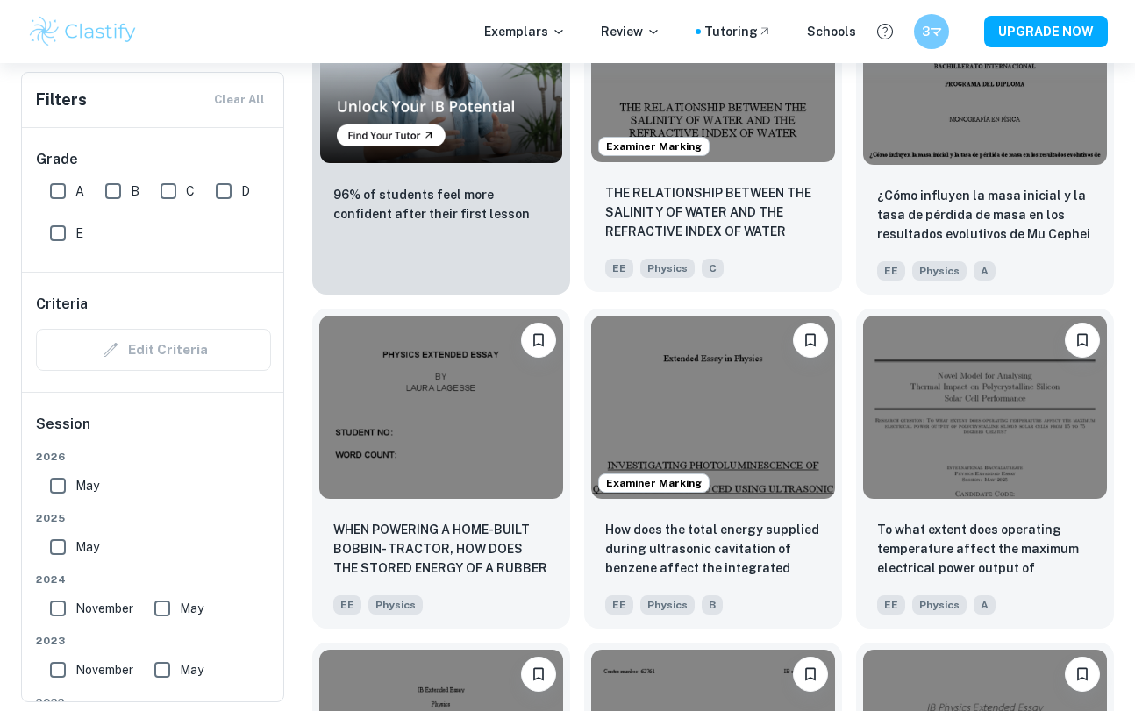
click at [678, 137] on div "Examiner Marking" at bounding box center [653, 146] width 111 height 19
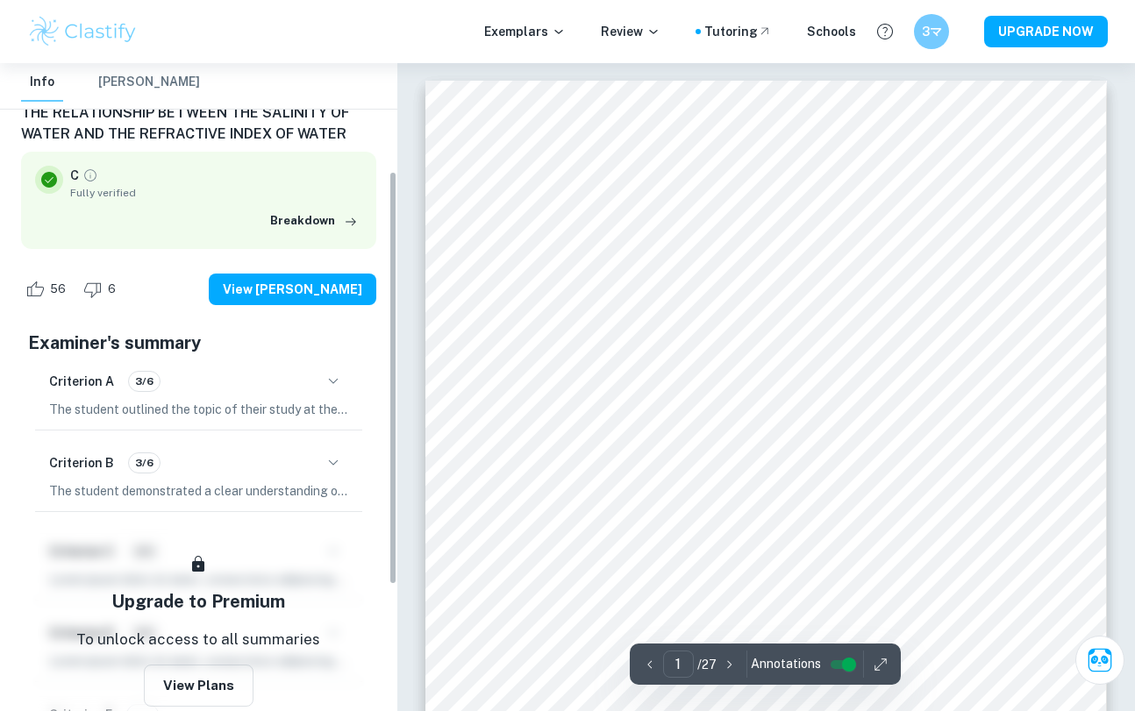
scroll to position [174, 0]
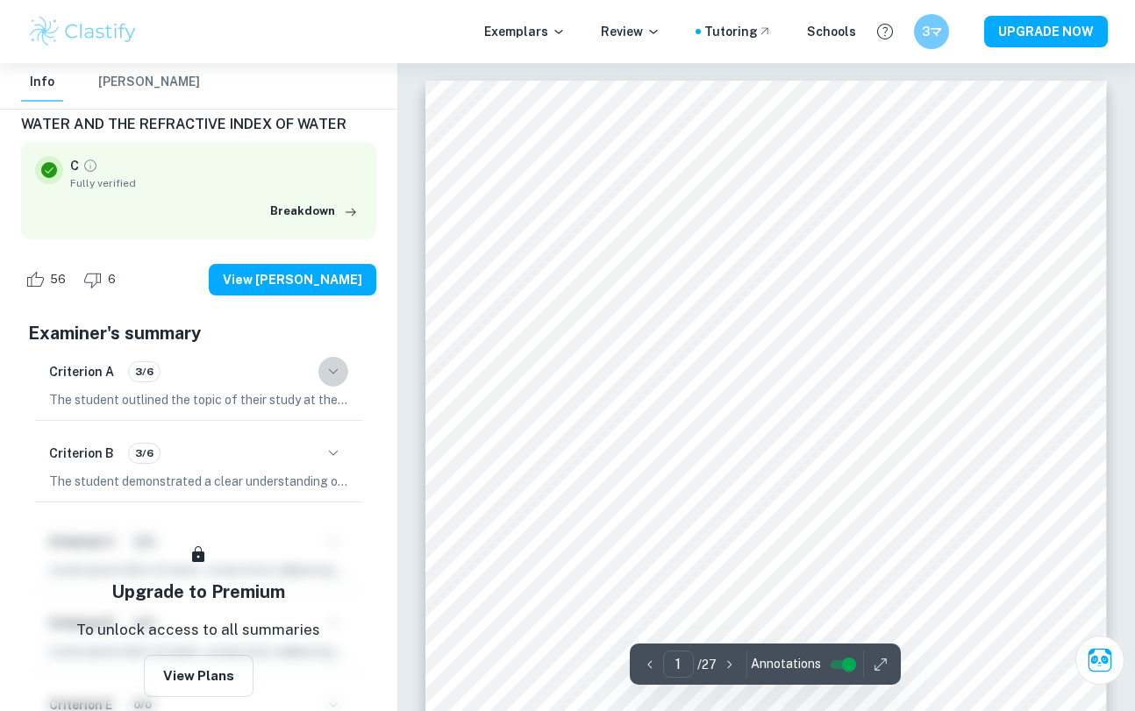
click at [332, 369] on icon "button" at bounding box center [333, 371] width 21 height 21
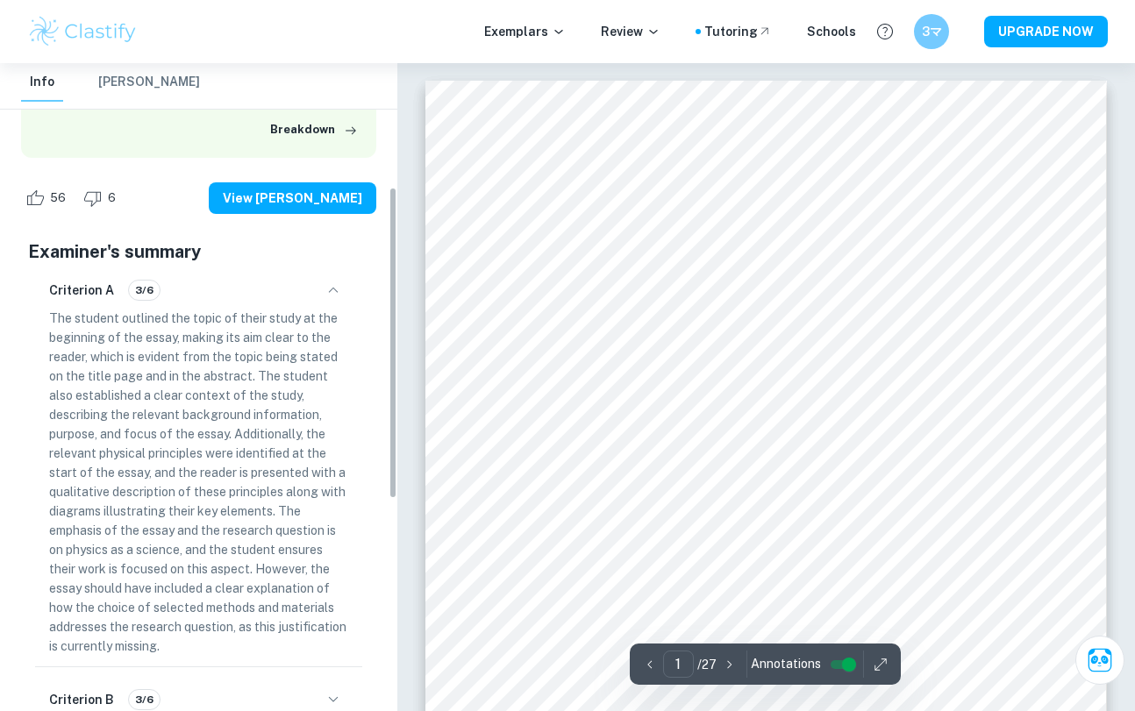
scroll to position [257, 0]
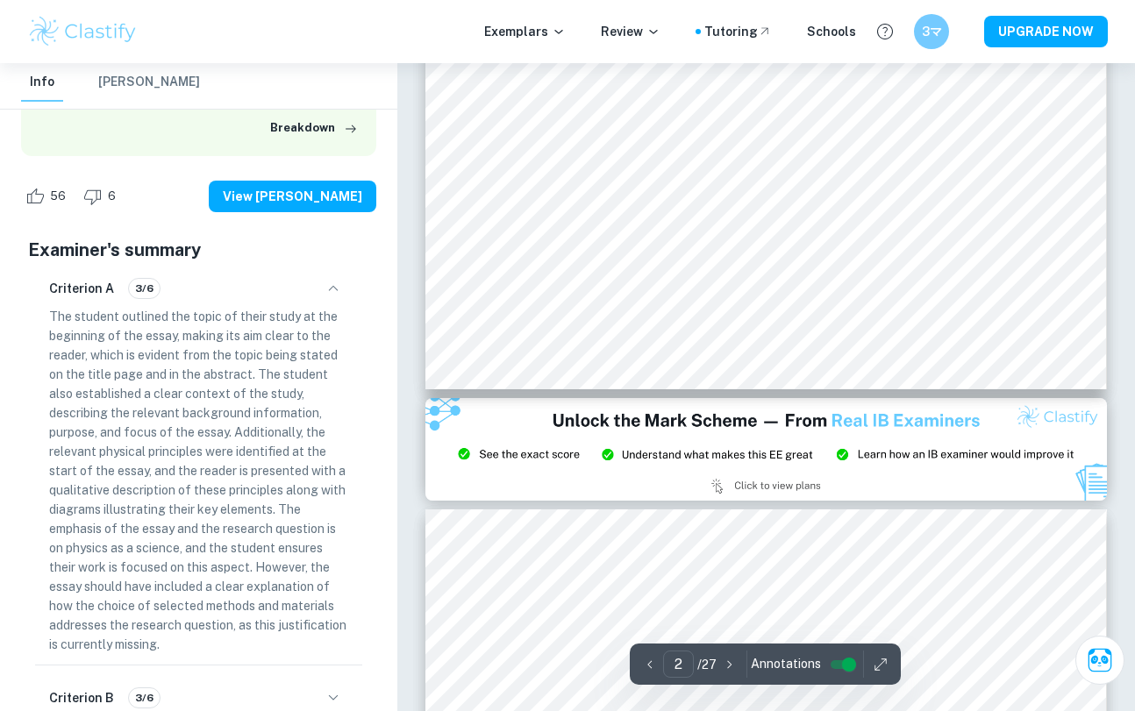
type input "3"
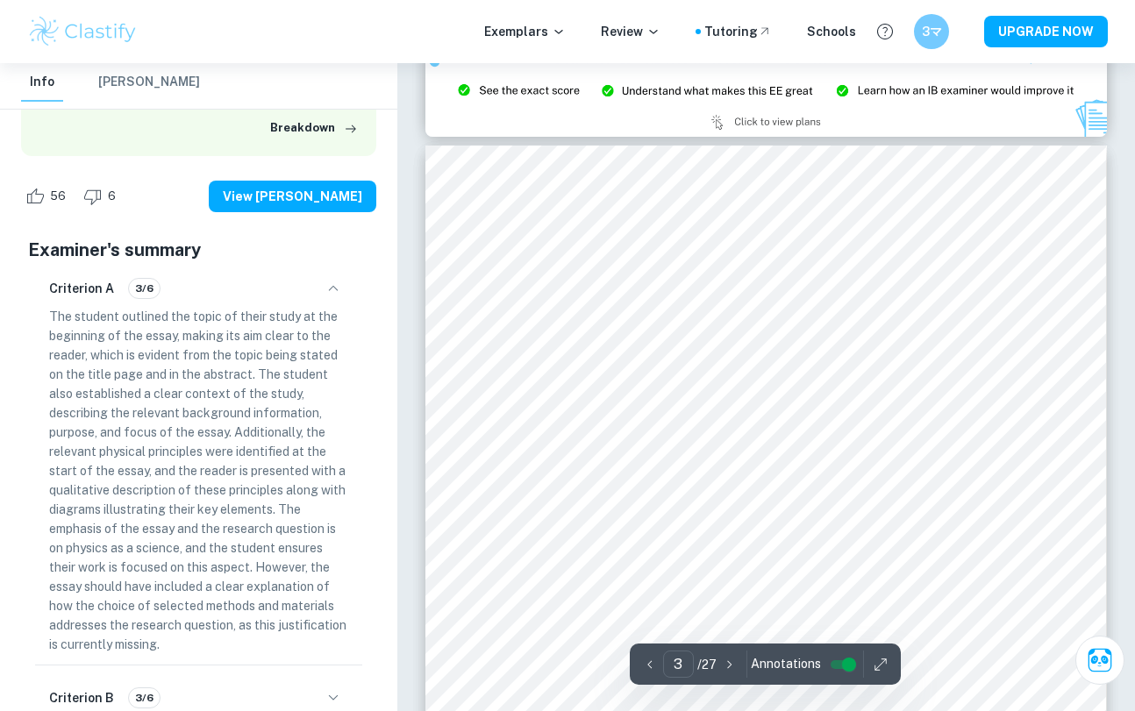
scroll to position [2267, 0]
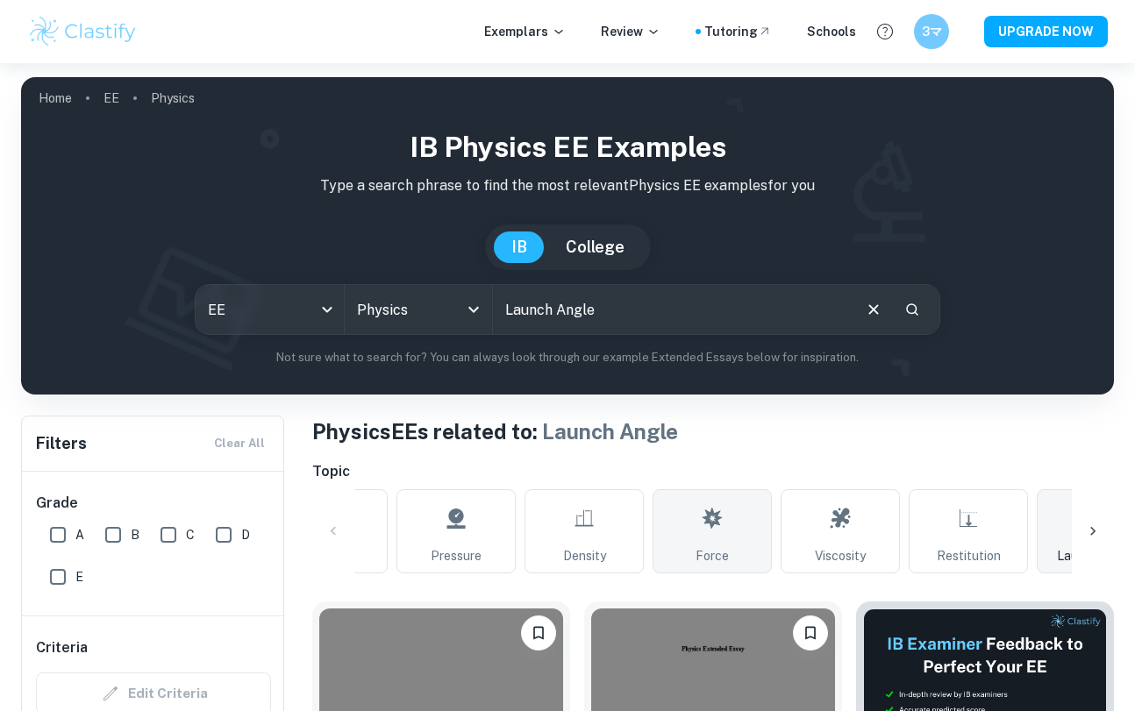
click at [683, 545] on link "Force" at bounding box center [711, 531] width 119 height 84
click at [336, 531] on div "All Temperature Mass Length Oscillation Velocity Pressure Density Force Viscosi…" at bounding box center [713, 531] width 802 height 84
click at [323, 529] on div "All Temperature Mass Length Oscillation Velocity Pressure Density Force Viscosi…" at bounding box center [713, 531] width 802 height 84
click at [329, 531] on div "All Temperature Mass Length Oscillation Velocity Pressure Density Force Viscosi…" at bounding box center [713, 531] width 802 height 84
drag, startPoint x: 334, startPoint y: 530, endPoint x: 1103, endPoint y: 531, distance: 769.1
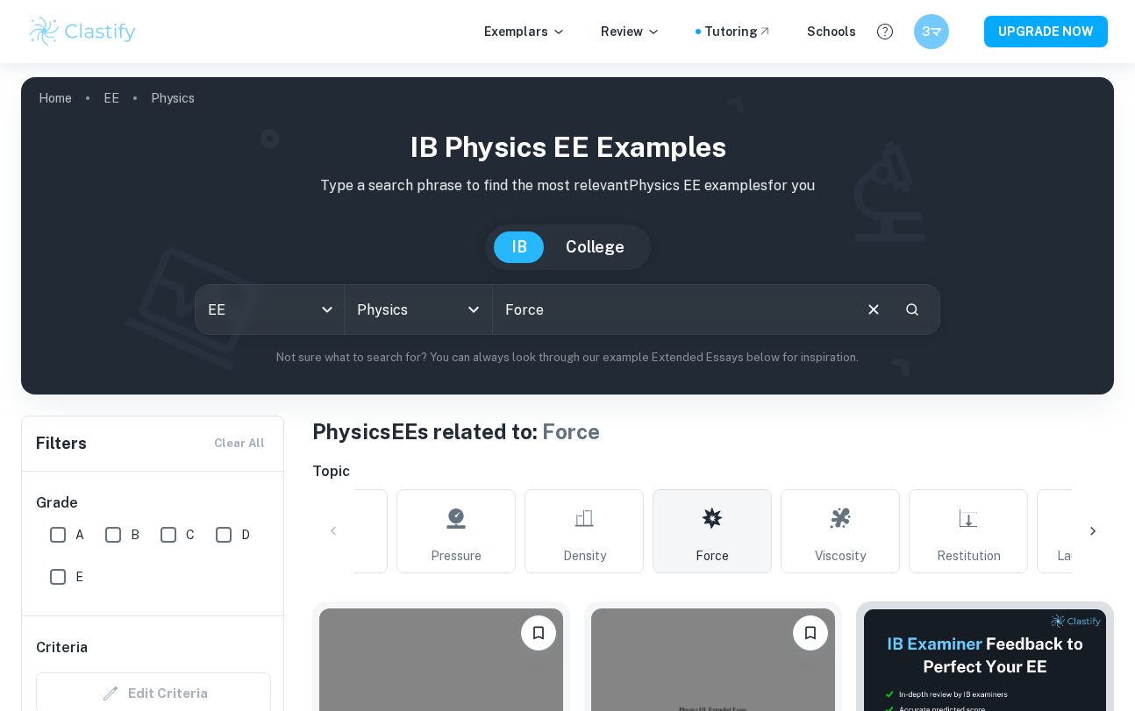
click at [1102, 531] on div "All Temperature Mass Length Oscillation Velocity Pressure Density Force Viscosi…" at bounding box center [713, 531] width 802 height 84
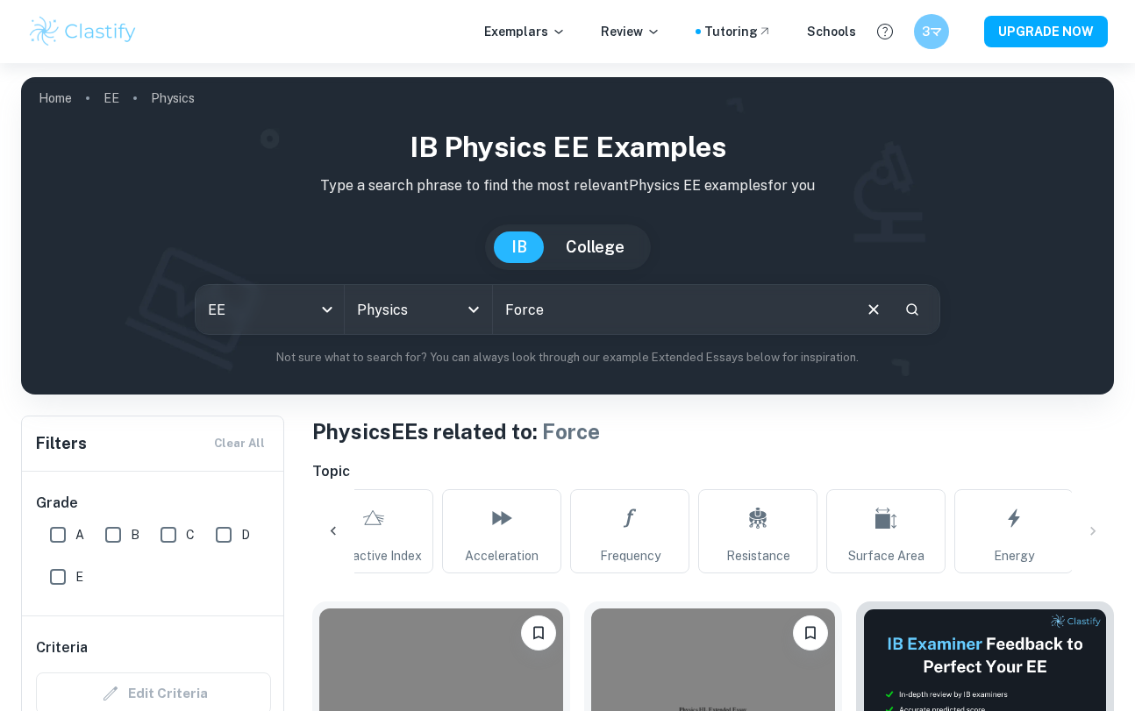
scroll to position [0, 1963]
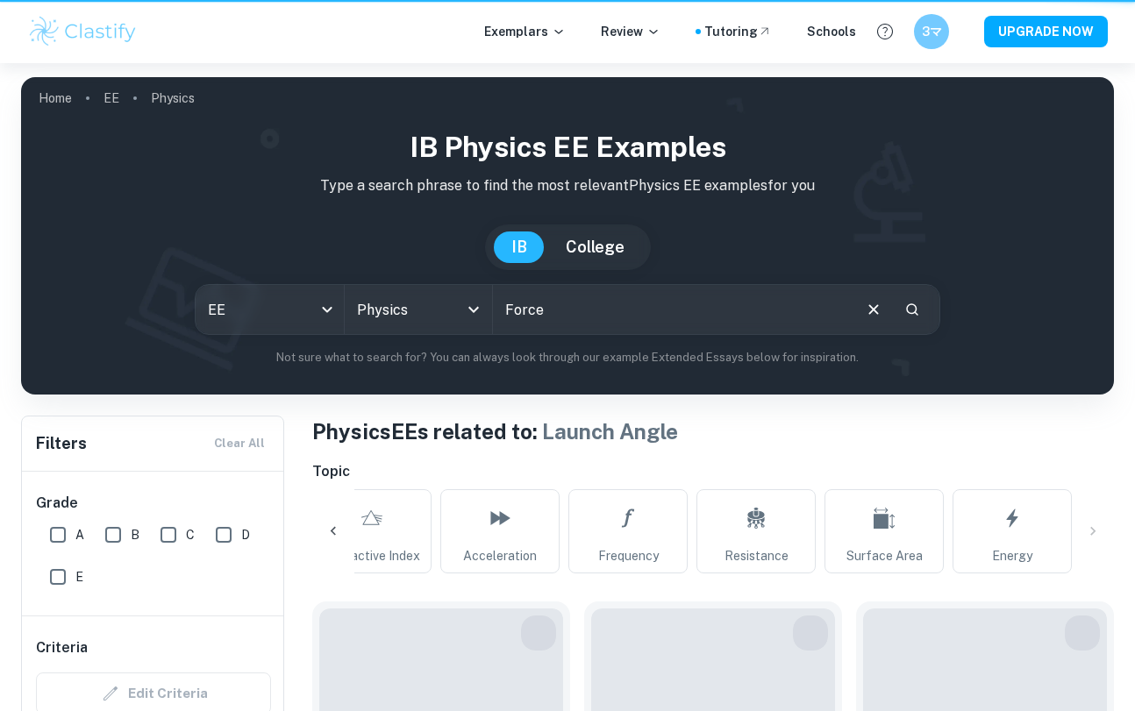
type input "Launch Angle"
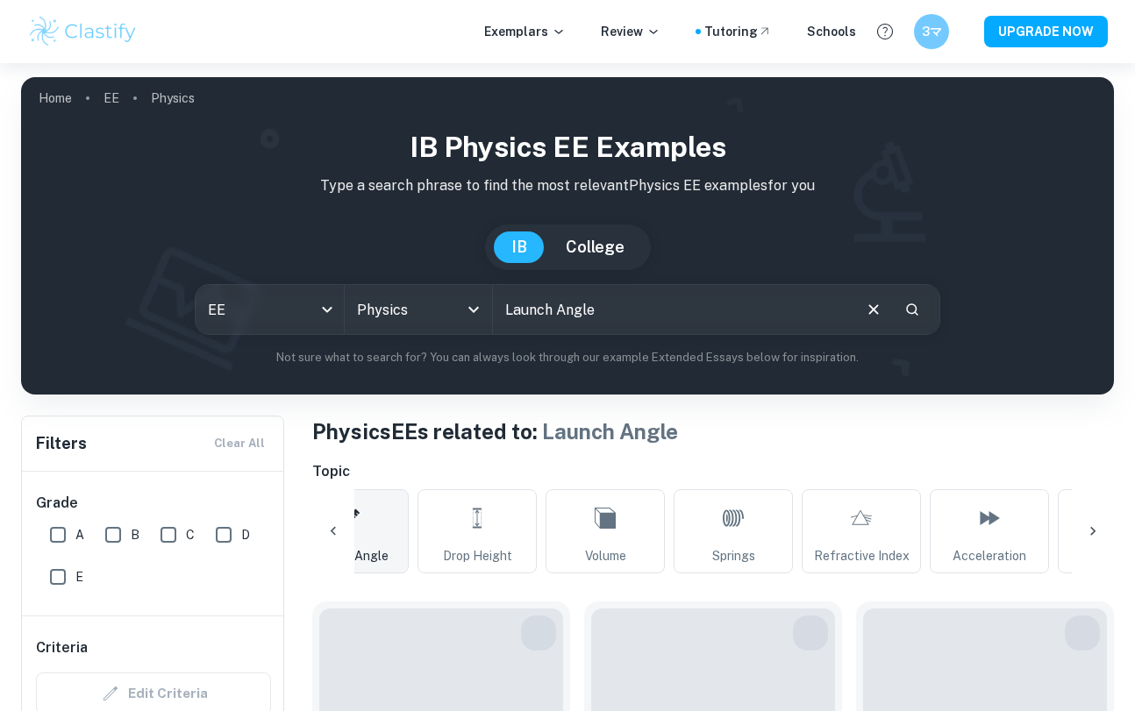
scroll to position [0, 1408]
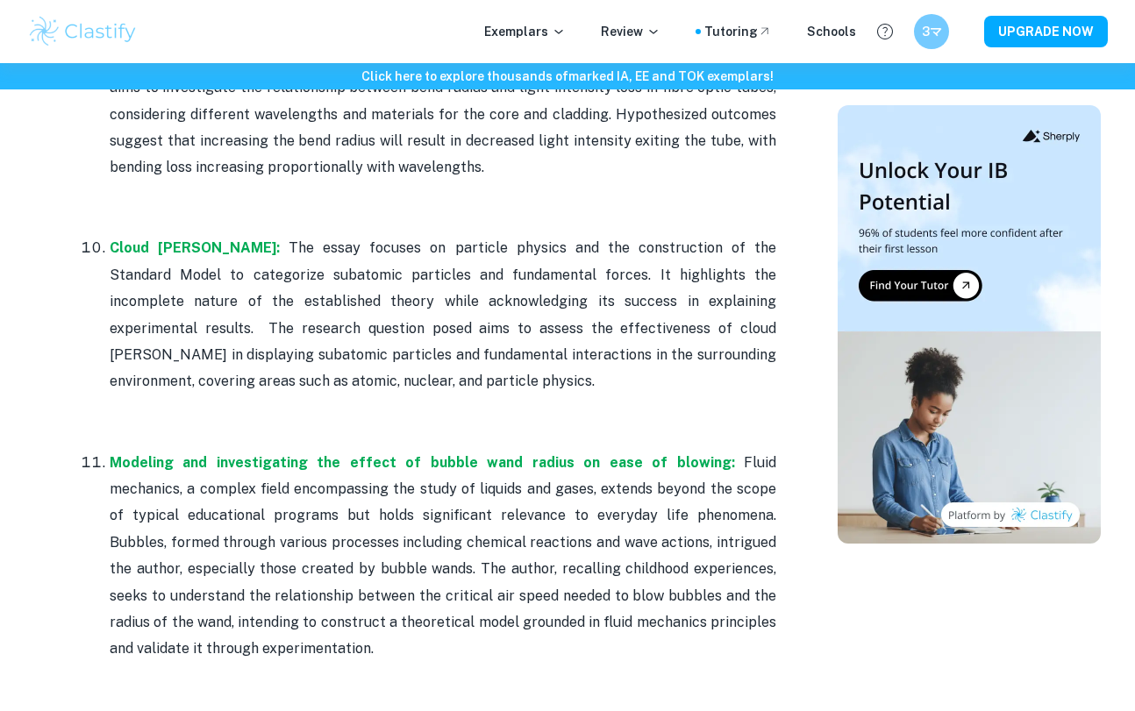
scroll to position [3219, 0]
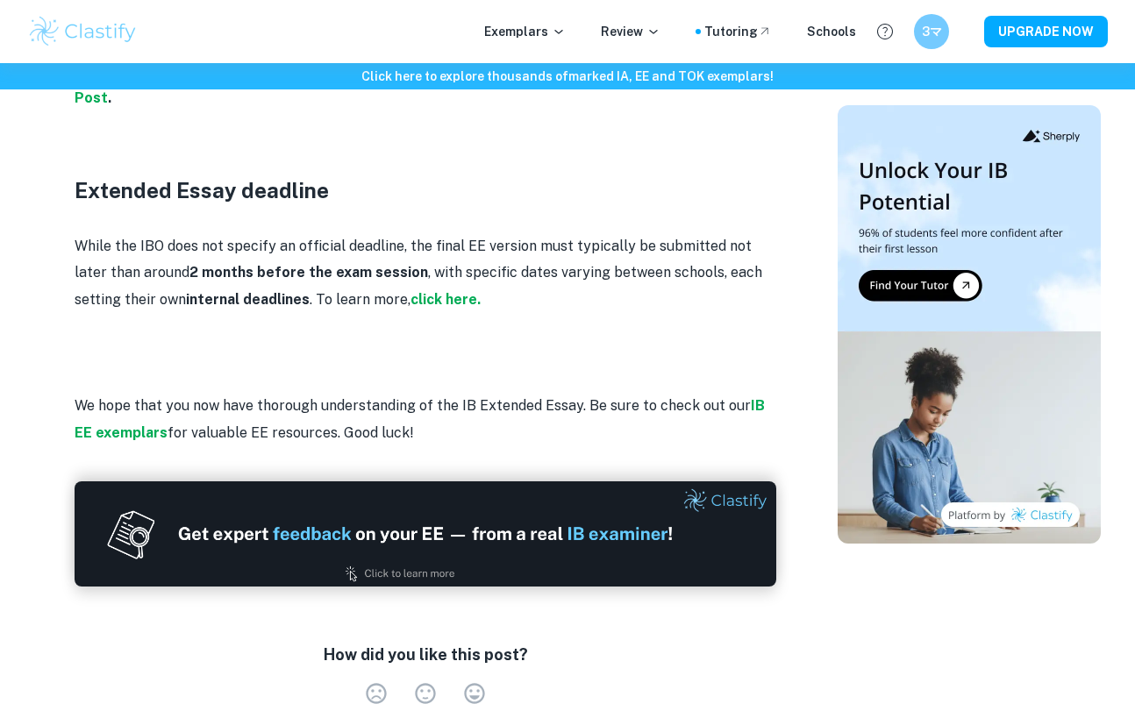
scroll to position [4781, 0]
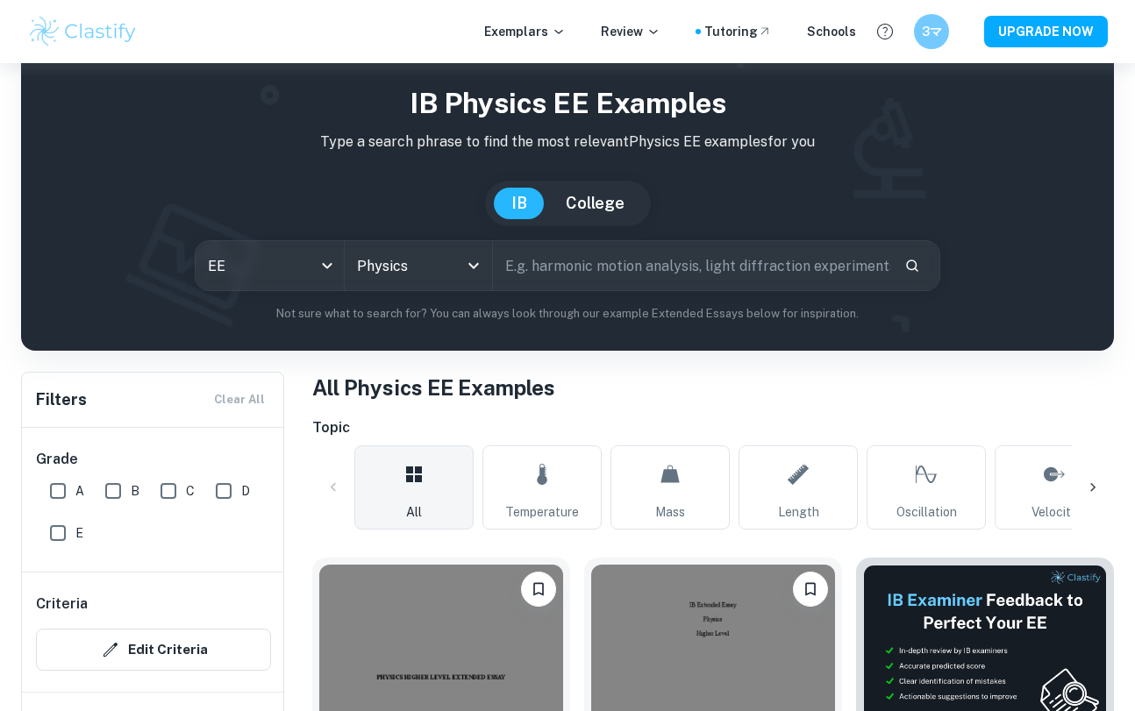
scroll to position [64, 0]
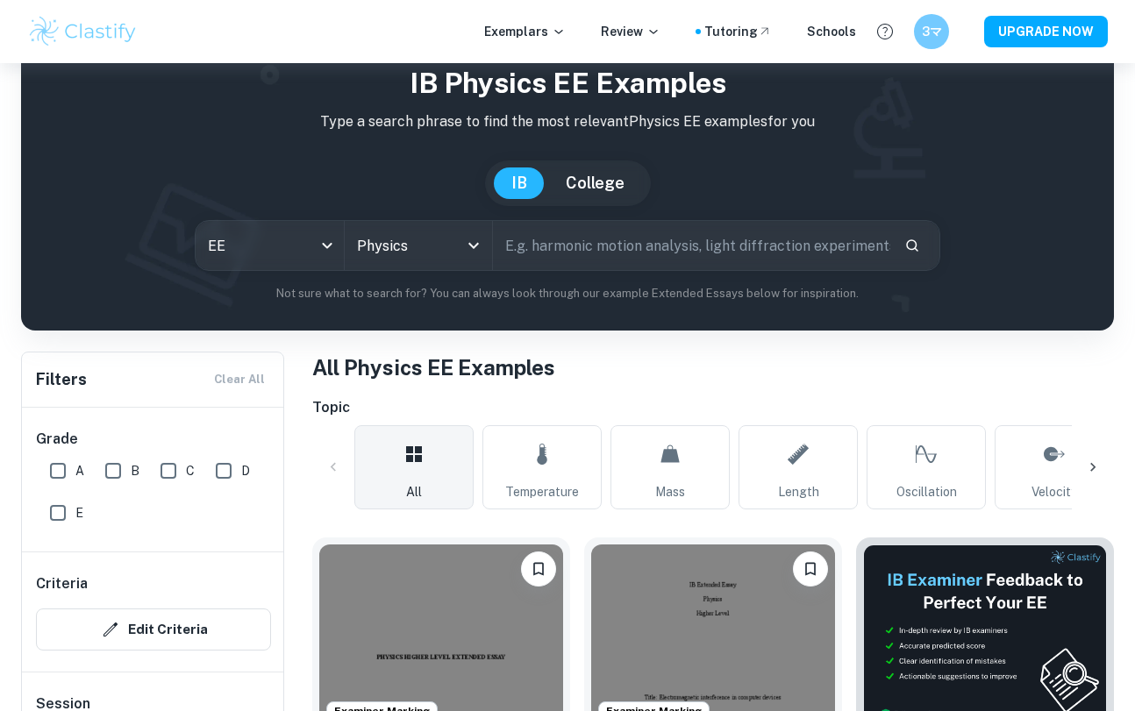
click at [633, 246] on input "text" at bounding box center [691, 245] width 397 height 49
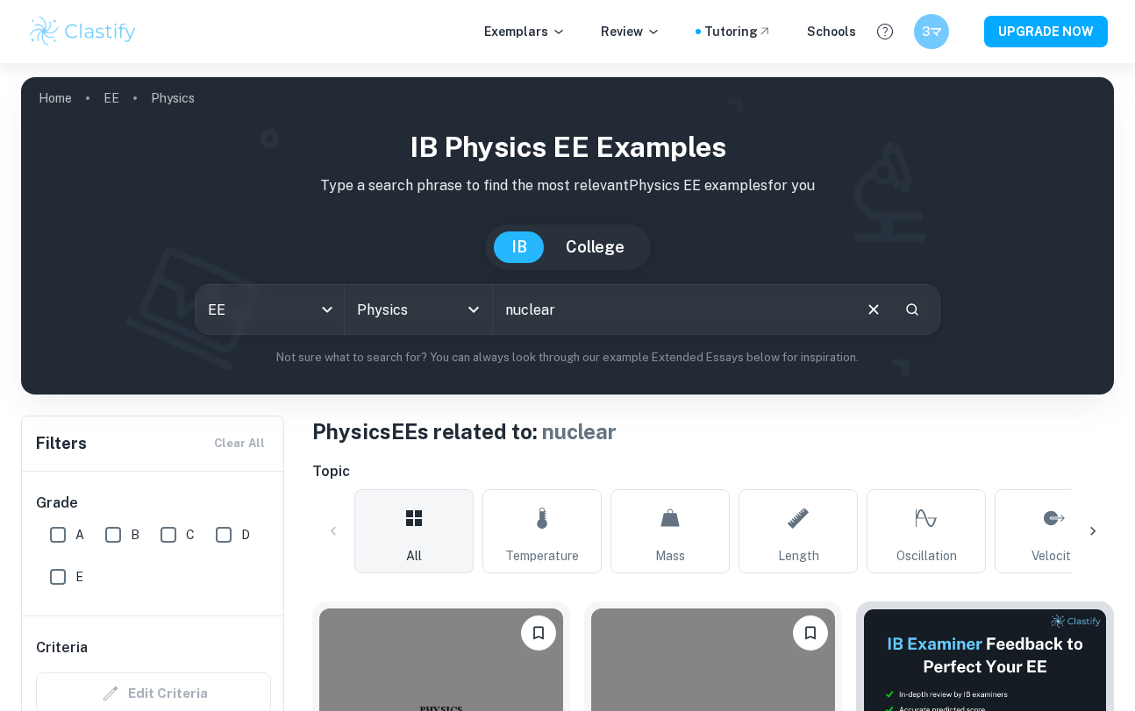
click at [638, 323] on input "nuclear" at bounding box center [671, 309] width 357 height 49
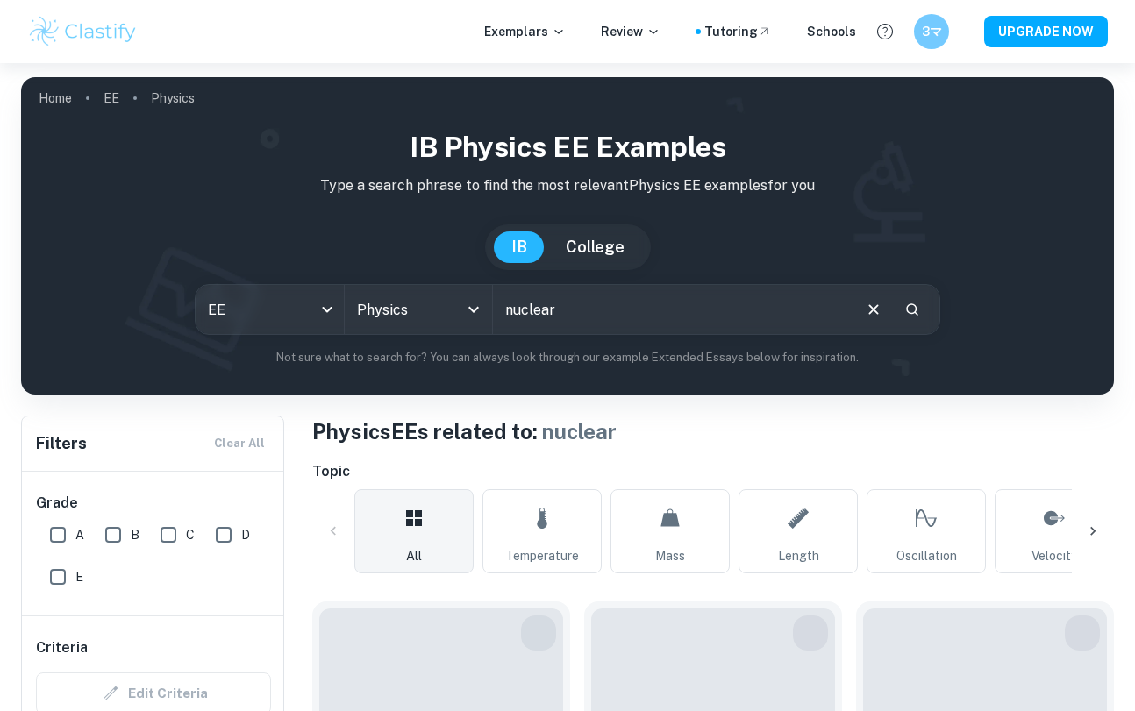
click at [608, 317] on input "nuclear" at bounding box center [671, 309] width 357 height 49
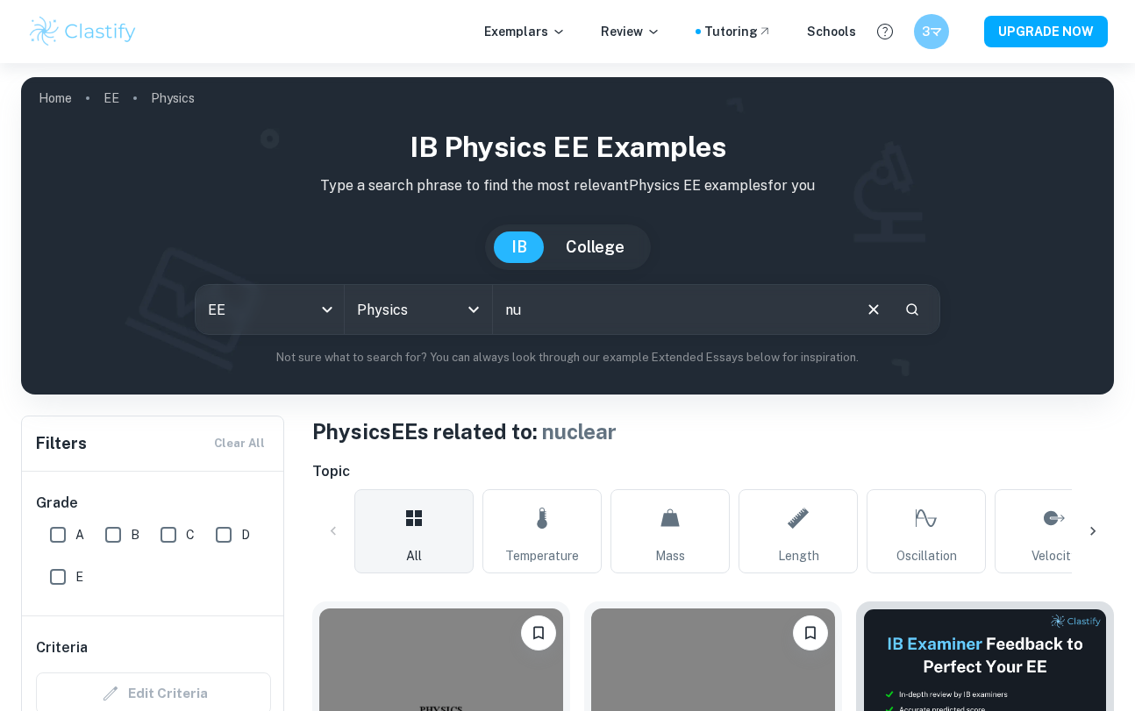
type input "n"
click at [579, 307] on input "submarine" at bounding box center [671, 309] width 357 height 49
drag, startPoint x: 587, startPoint y: 307, endPoint x: 476, endPoint y: 307, distance: 110.5
click at [476, 307] on div "EE ee All Subjects Physics All Subjects submarine ​" at bounding box center [567, 309] width 745 height 51
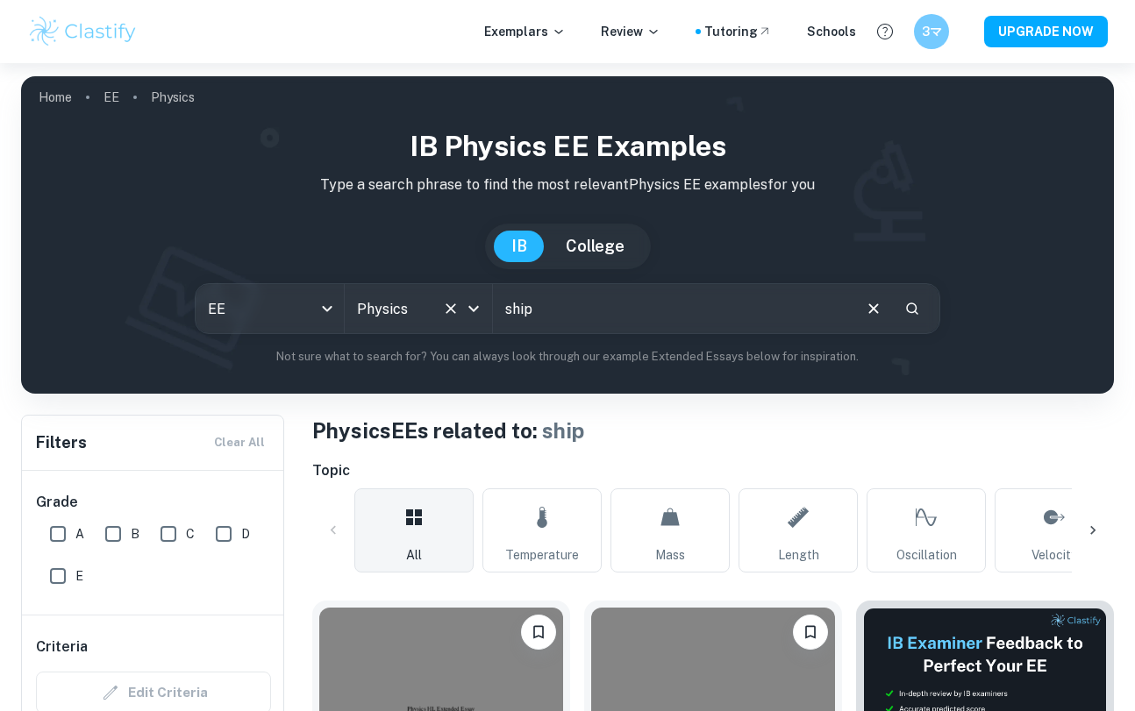
scroll to position [5, 0]
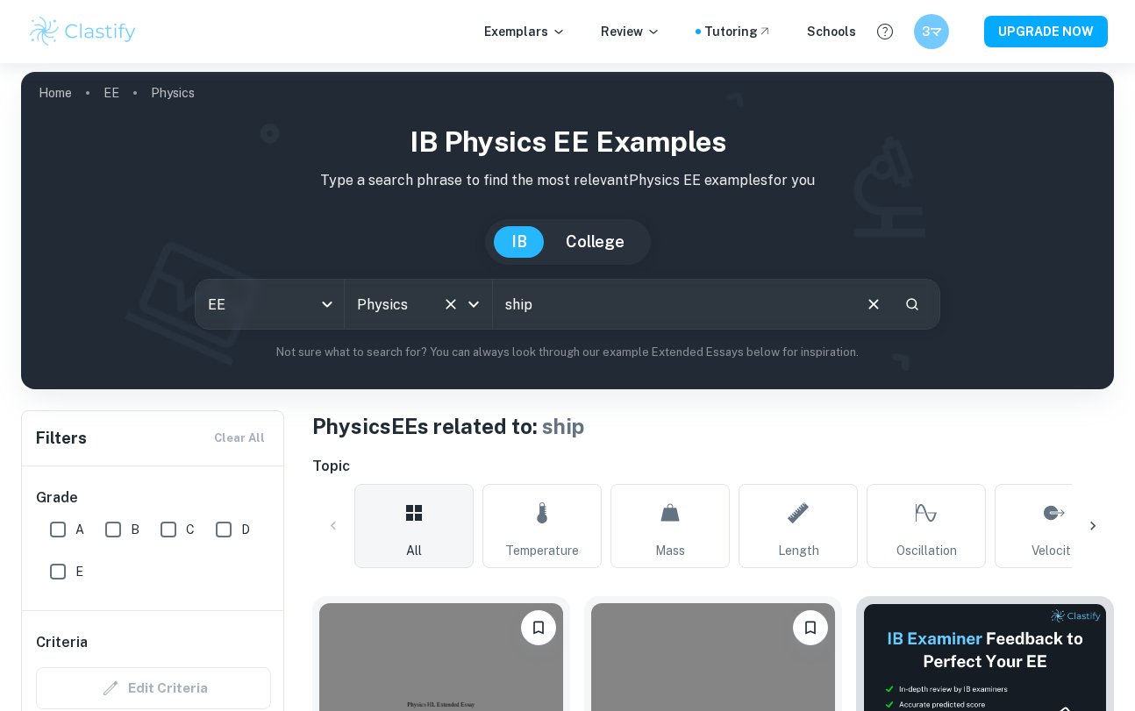
click at [588, 300] on input "ship" at bounding box center [671, 304] width 357 height 49
type input "s"
type input "engine"
